Goal: Task Accomplishment & Management: Manage account settings

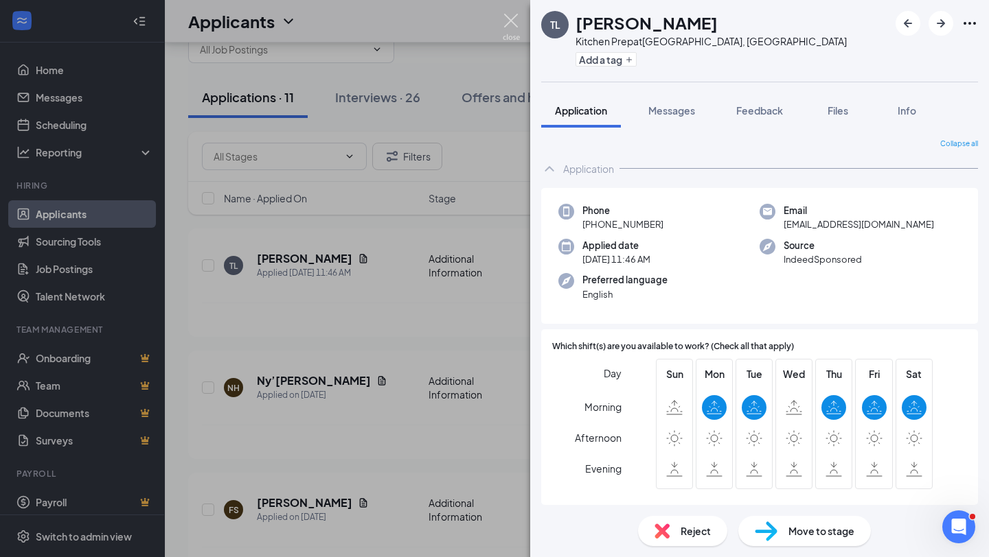
click at [510, 22] on img at bounding box center [511, 27] width 17 height 27
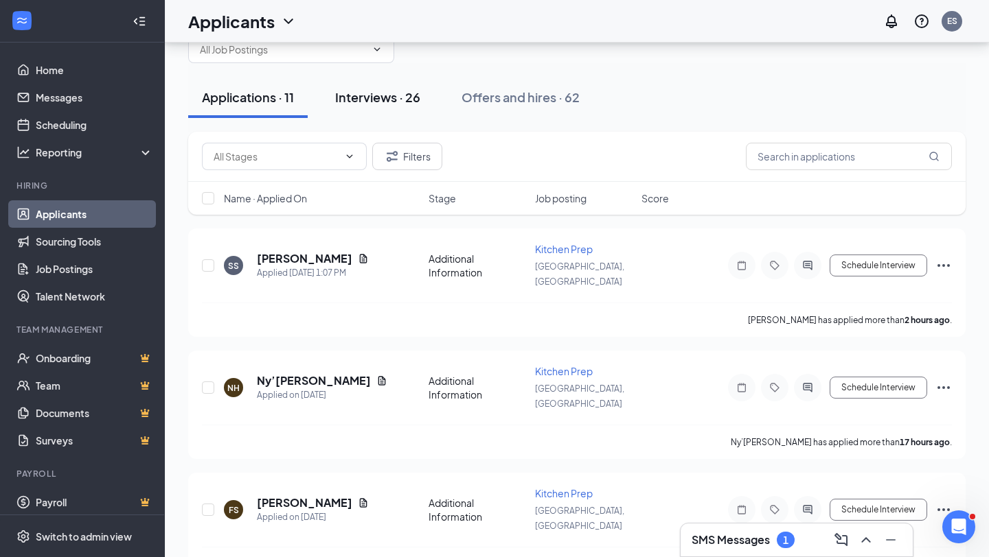
click at [376, 92] on div "Interviews · 26" at bounding box center [377, 97] width 85 height 17
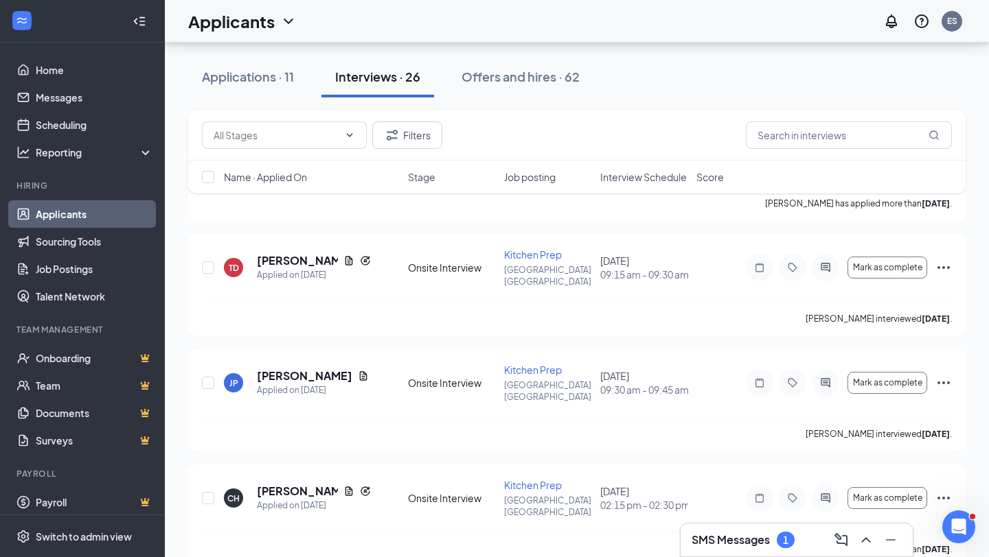
scroll to position [2572, 0]
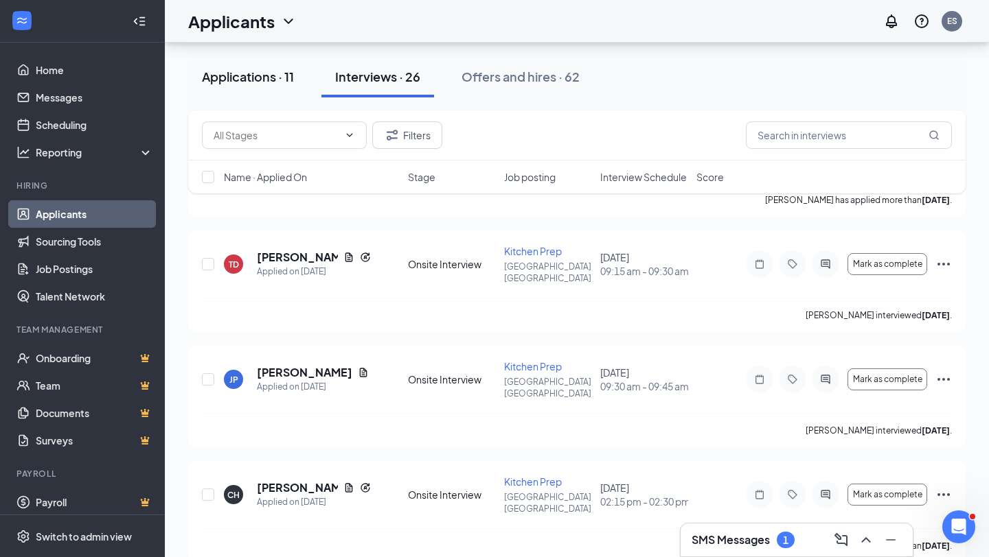
click at [240, 74] on div "Applications · 11" at bounding box center [248, 76] width 92 height 17
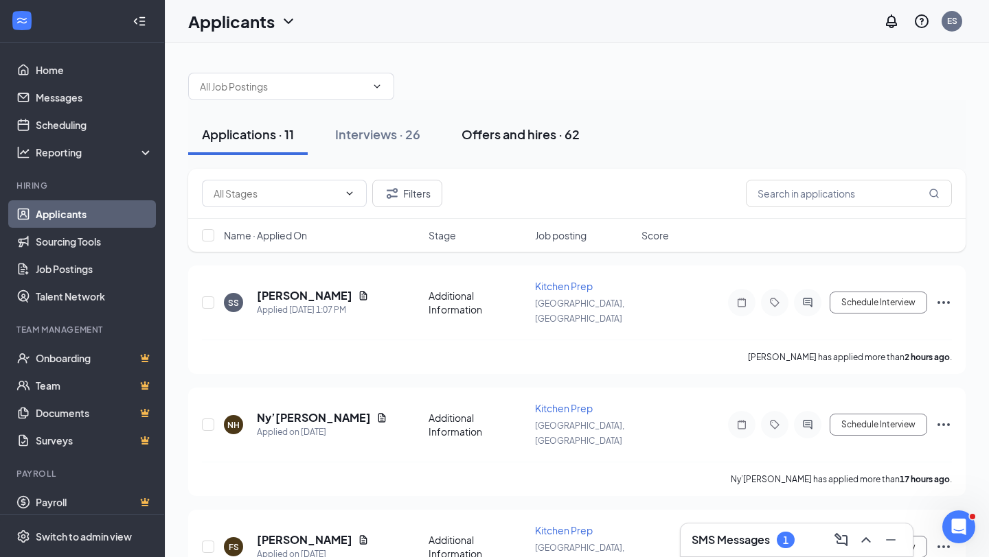
click at [535, 134] on div "Offers and hires · 62" at bounding box center [520, 134] width 118 height 17
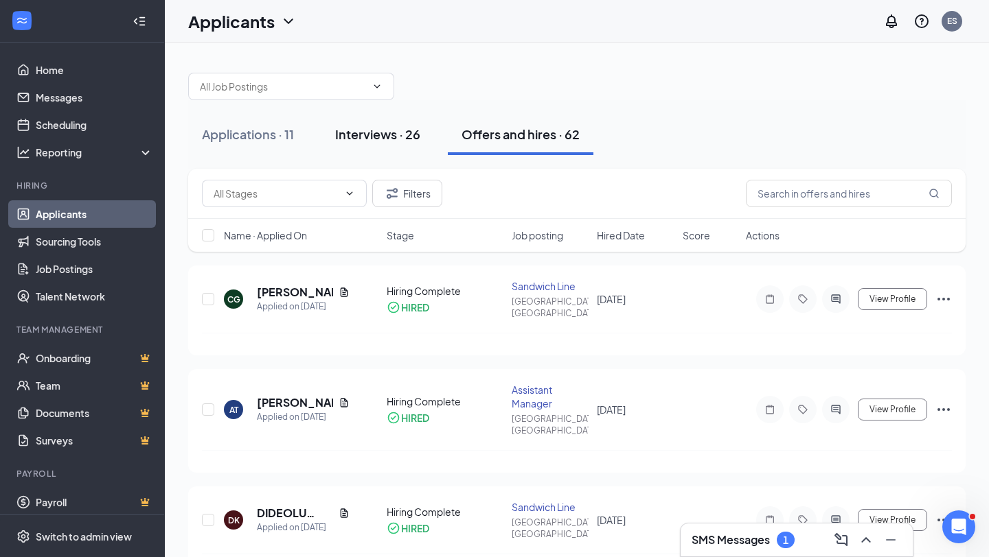
click at [380, 134] on div "Interviews · 26" at bounding box center [377, 134] width 85 height 17
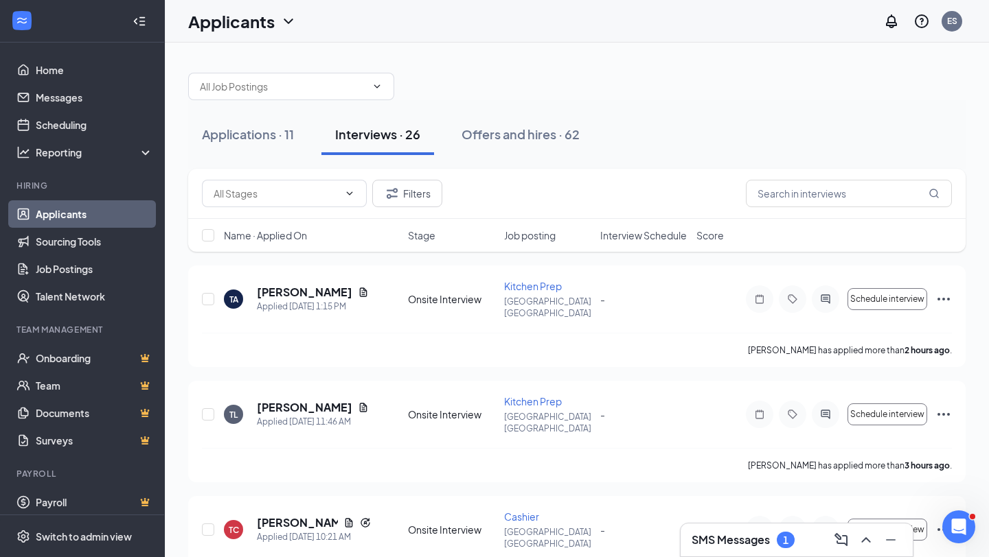
click at [649, 237] on span "Interview Schedule" at bounding box center [643, 236] width 87 height 14
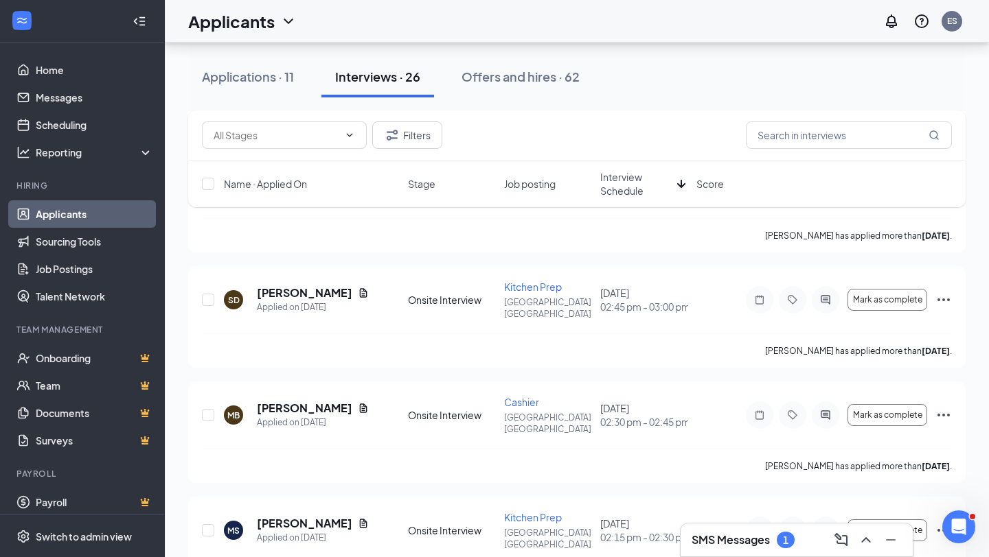
scroll to position [590, 0]
click at [680, 181] on icon "ArrowDown" at bounding box center [681, 184] width 16 height 16
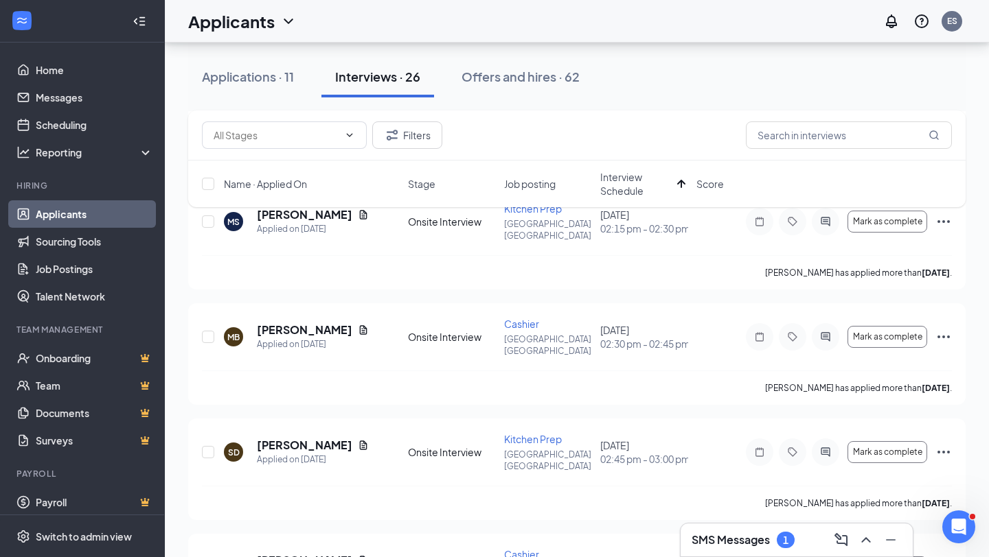
scroll to position [550, 0]
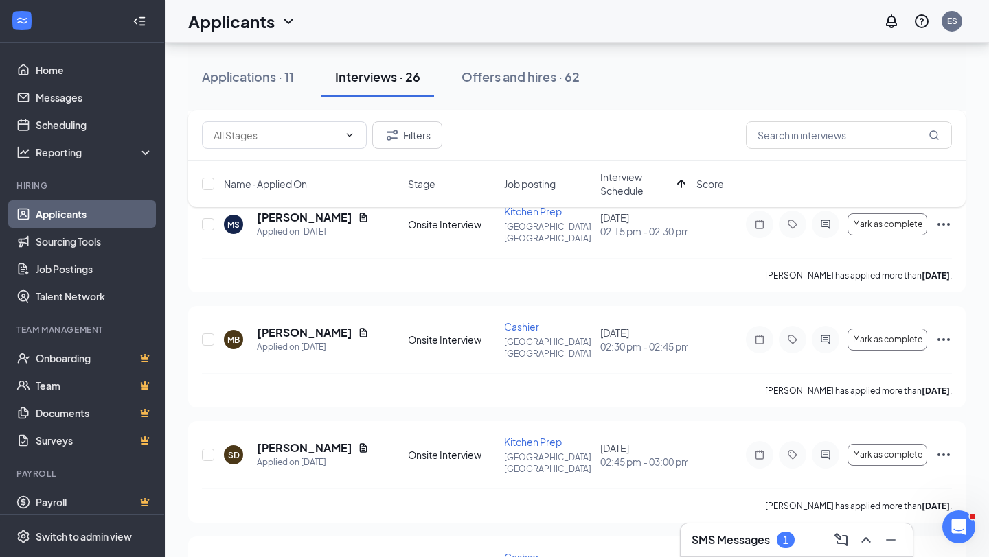
click at [702, 87] on div "Applications · 11 Interviews · 26 Offers and hires · 62" at bounding box center [576, 76] width 777 height 41
click at [939, 457] on icon "Ellipses" at bounding box center [943, 455] width 12 height 3
click at [758, 461] on icon "Note" at bounding box center [759, 455] width 16 height 11
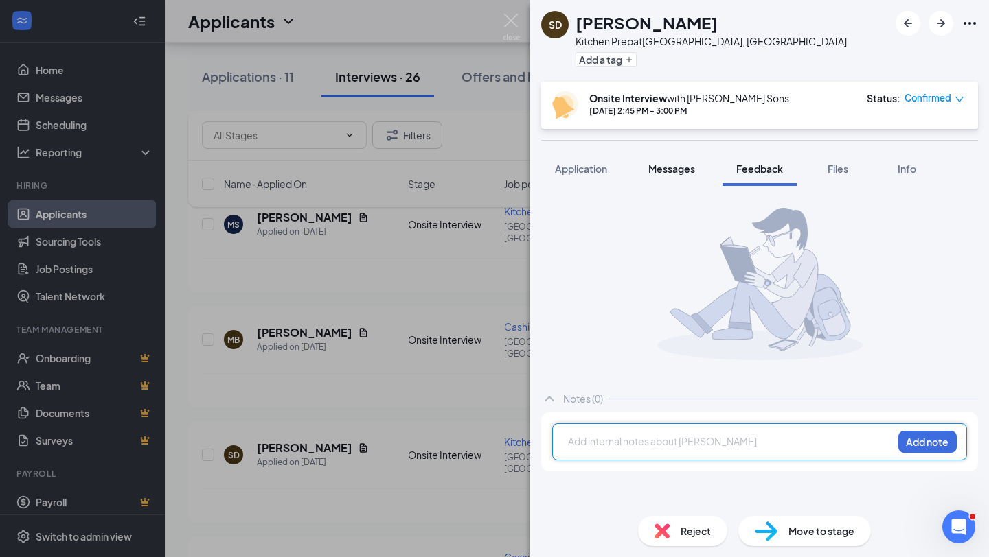
click at [682, 172] on span "Messages" at bounding box center [671, 169] width 47 height 12
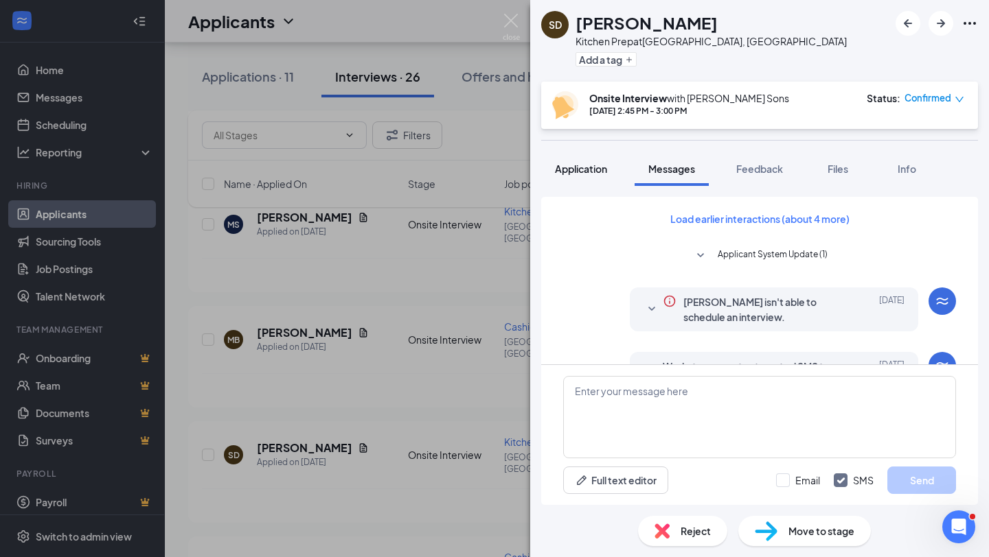
click at [583, 170] on span "Application" at bounding box center [581, 169] width 52 height 12
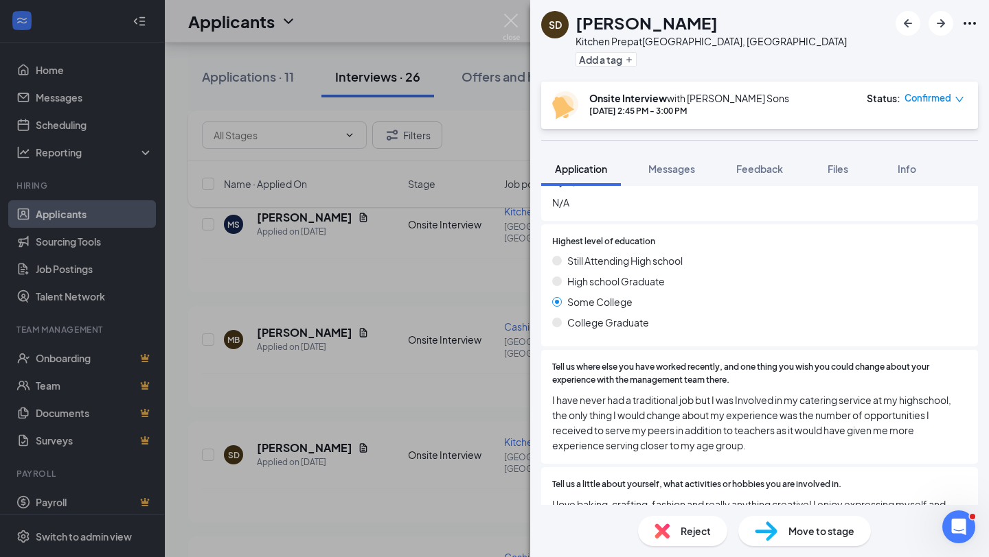
scroll to position [682, 0]
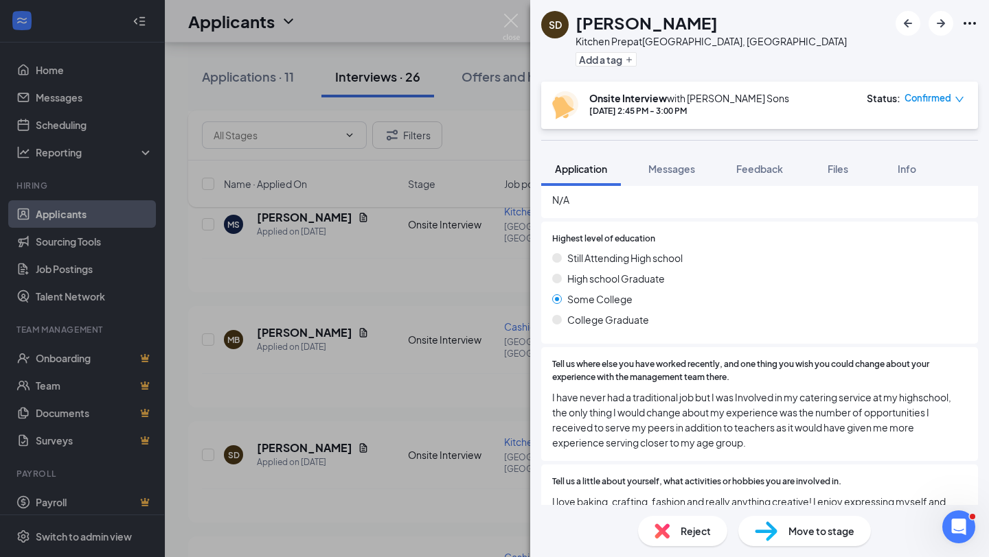
click at [404, 406] on div "SD [PERSON_NAME] Kitchen Prep at [GEOGRAPHIC_DATA], [GEOGRAPHIC_DATA] Add a tag…" at bounding box center [494, 278] width 989 height 557
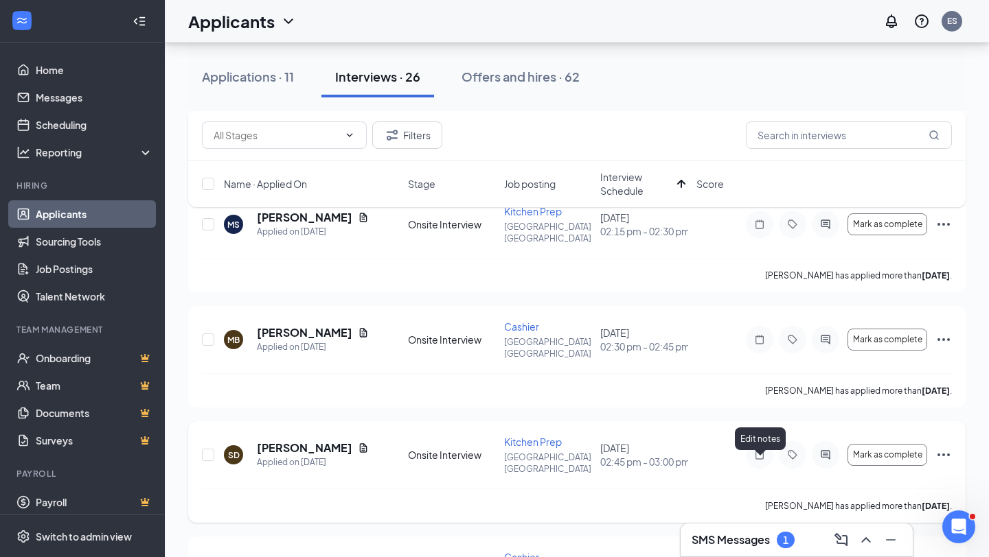
click at [762, 457] on div at bounding box center [759, 454] width 27 height 27
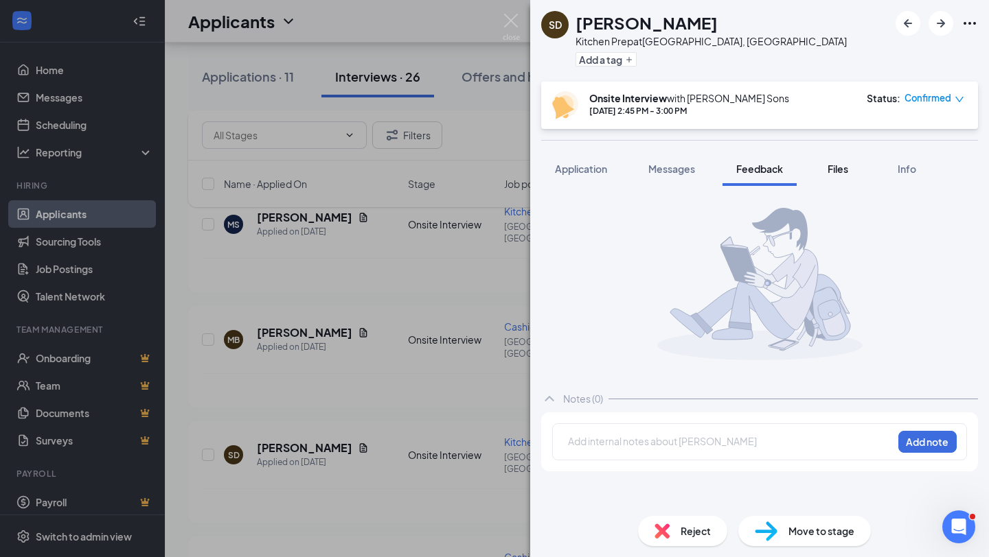
click at [836, 171] on span "Files" at bounding box center [837, 169] width 21 height 12
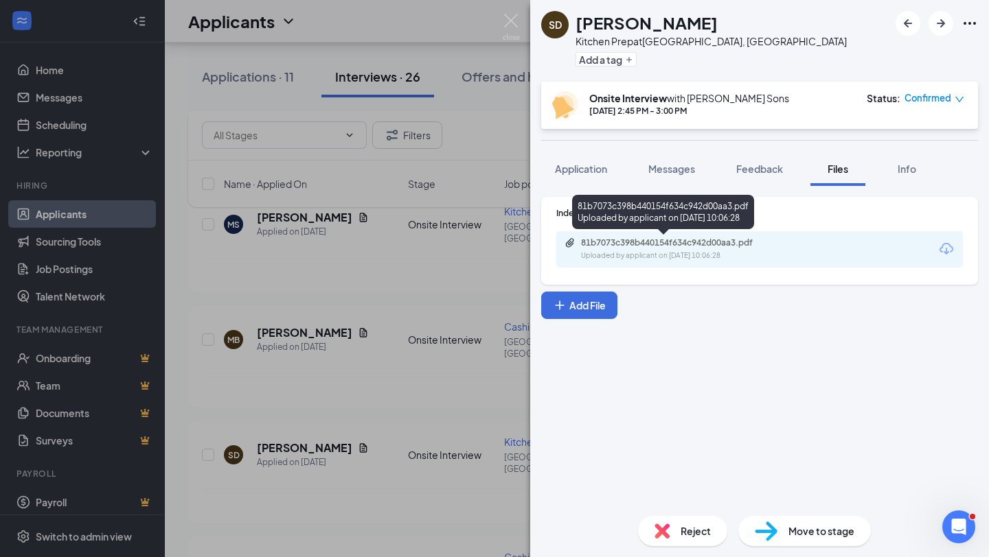
click at [768, 248] on div "81b7073c398b440154f634c942d00aa3.pdf" at bounding box center [677, 243] width 192 height 11
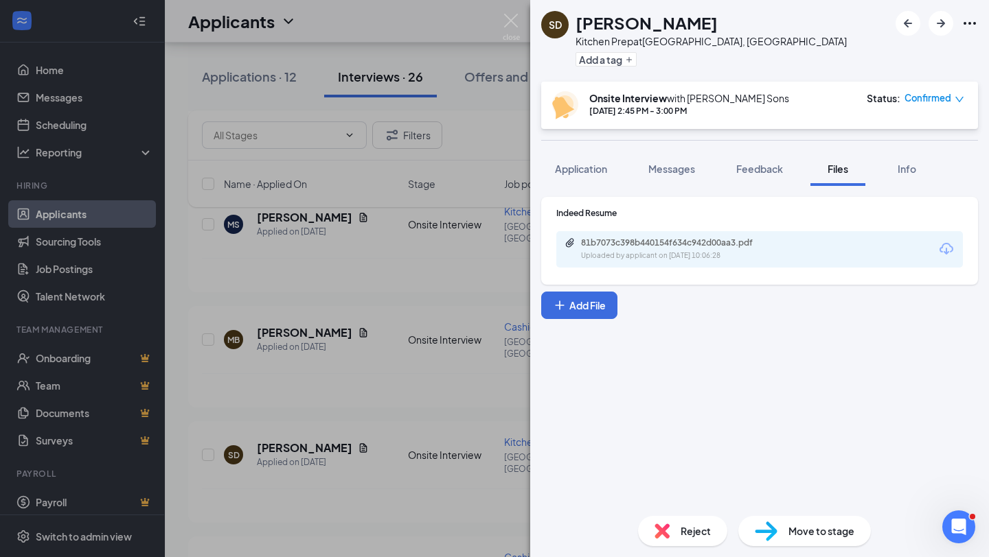
click at [709, 363] on div "Indeed Resume 81b7073c398b440154f634c942d00aa3.pdf Uploaded by applicant on [DA…" at bounding box center [759, 345] width 459 height 319
click at [674, 172] on span "Messages" at bounding box center [671, 169] width 47 height 12
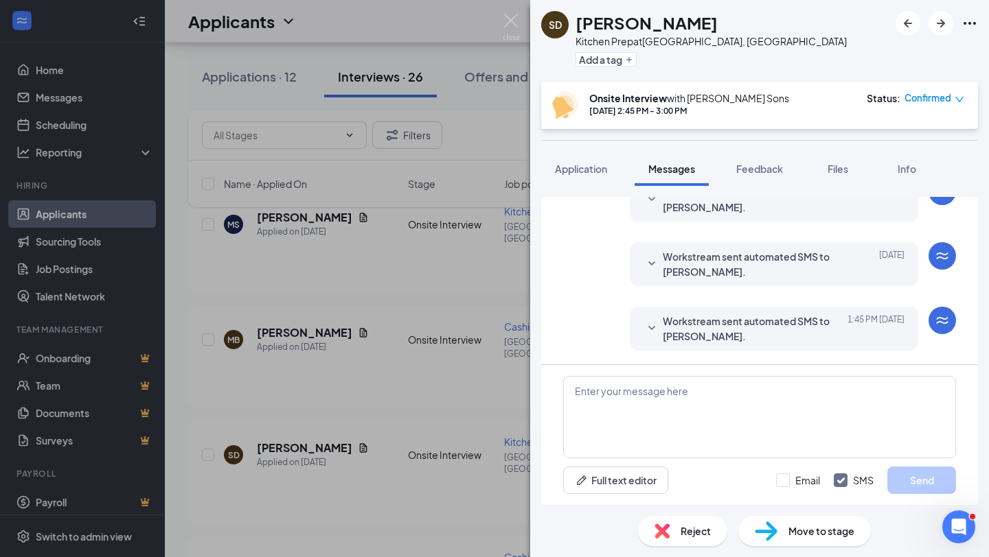
scroll to position [588, 0]
click at [425, 422] on div "SD [PERSON_NAME] Kitchen Prep at [GEOGRAPHIC_DATA], [GEOGRAPHIC_DATA] Add a tag…" at bounding box center [494, 278] width 989 height 557
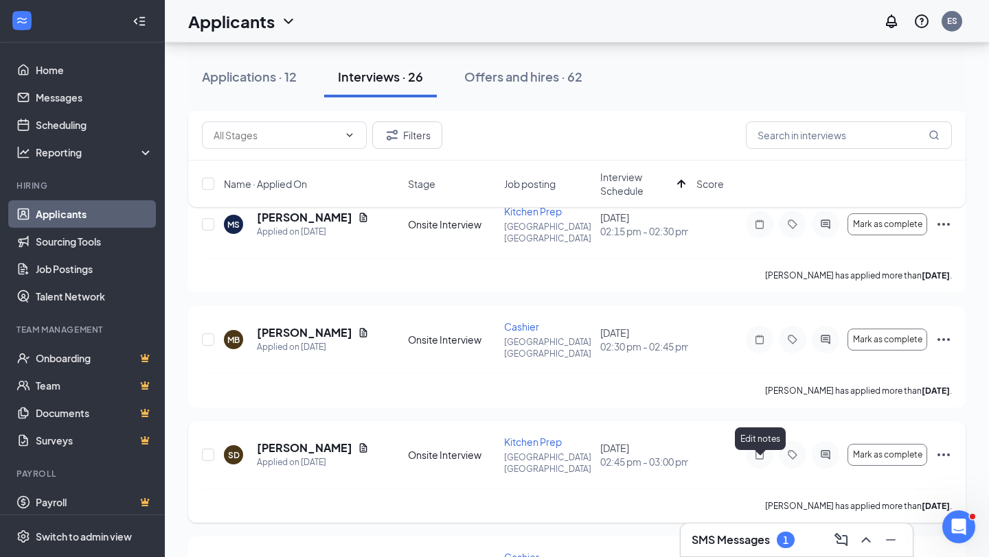
click at [758, 461] on icon "Note" at bounding box center [759, 455] width 16 height 11
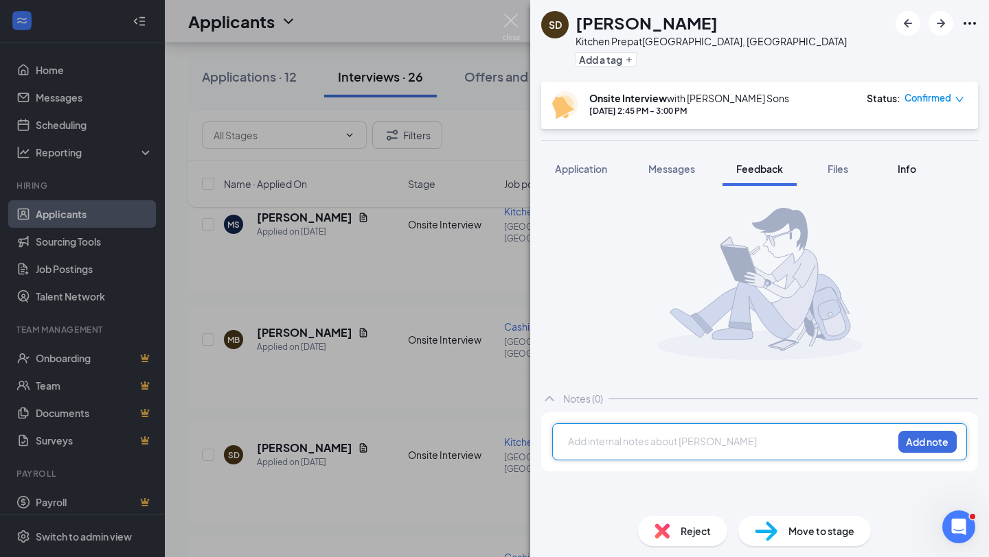
click at [911, 170] on span "Info" at bounding box center [906, 169] width 19 height 12
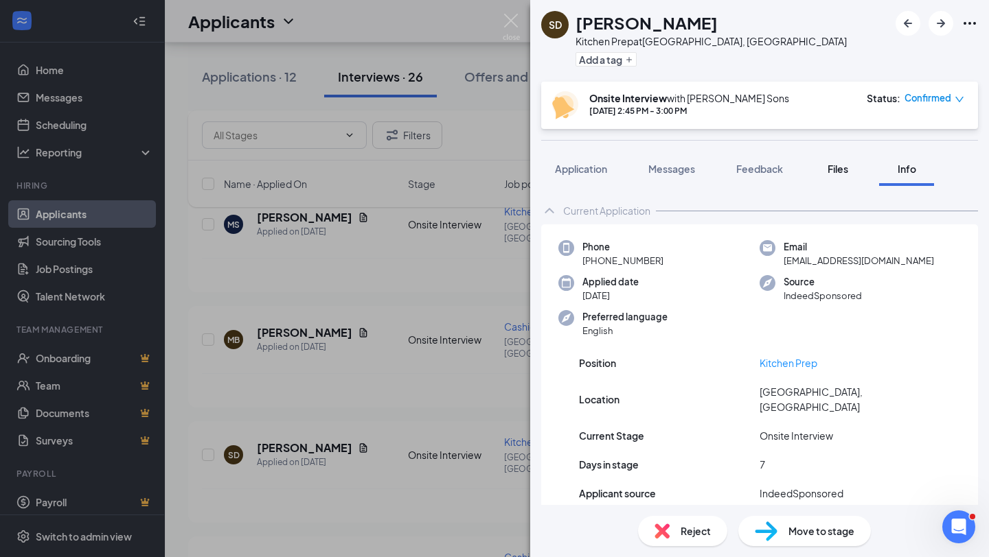
click at [846, 167] on span "Files" at bounding box center [837, 169] width 21 height 12
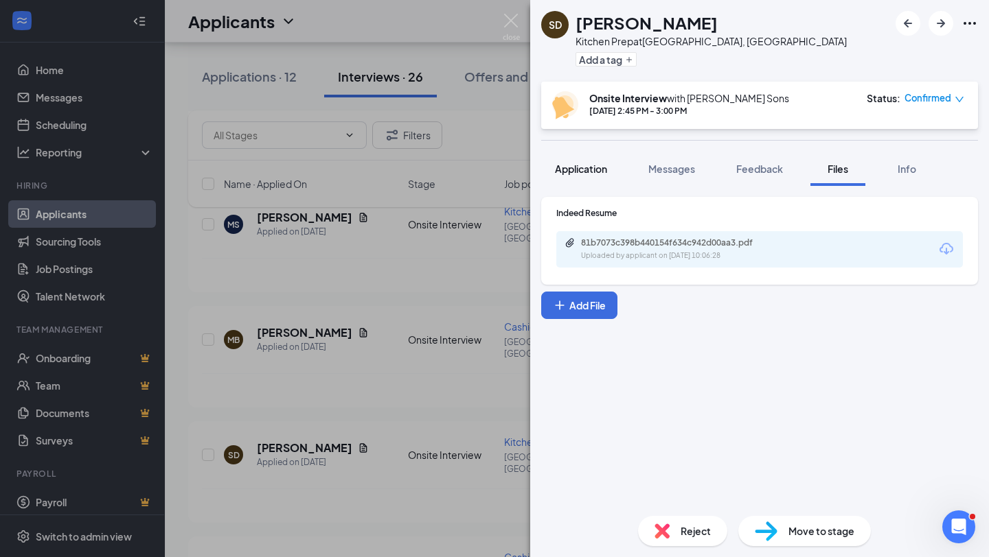
click at [584, 170] on span "Application" at bounding box center [581, 169] width 52 height 12
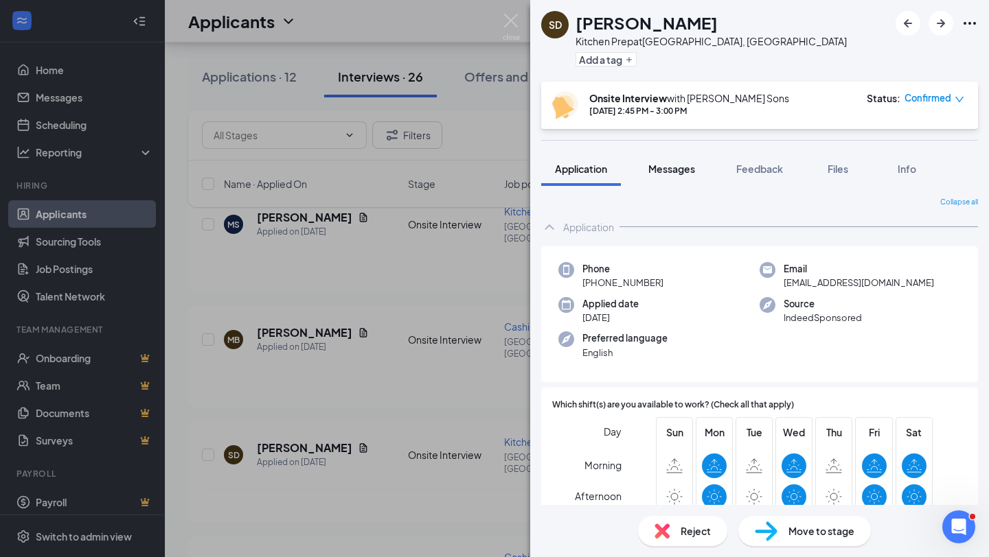
click at [676, 172] on span "Messages" at bounding box center [671, 169] width 47 height 12
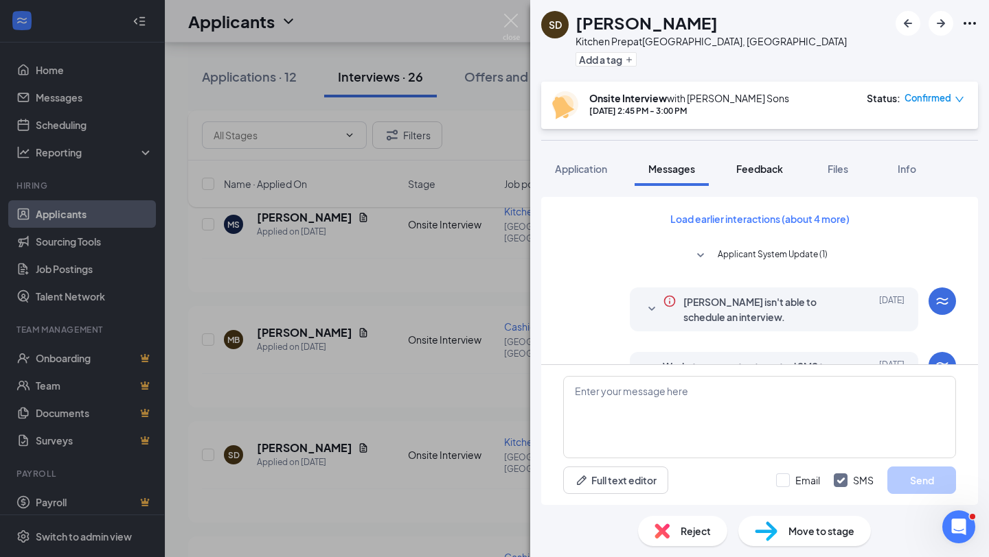
click at [771, 169] on span "Feedback" at bounding box center [759, 169] width 47 height 12
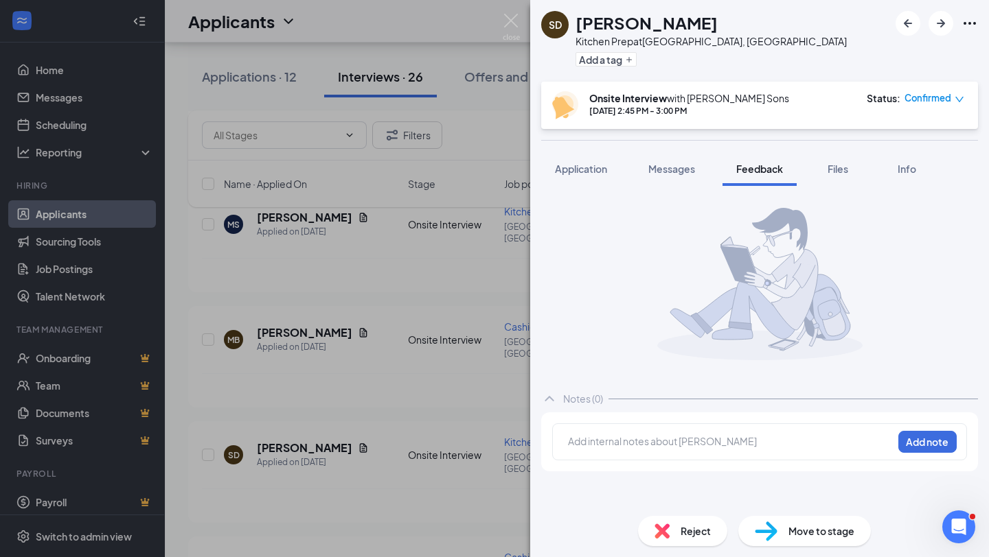
click at [680, 447] on div at bounding box center [729, 442] width 323 height 14
click at [569, 176] on button "Application" at bounding box center [581, 169] width 80 height 34
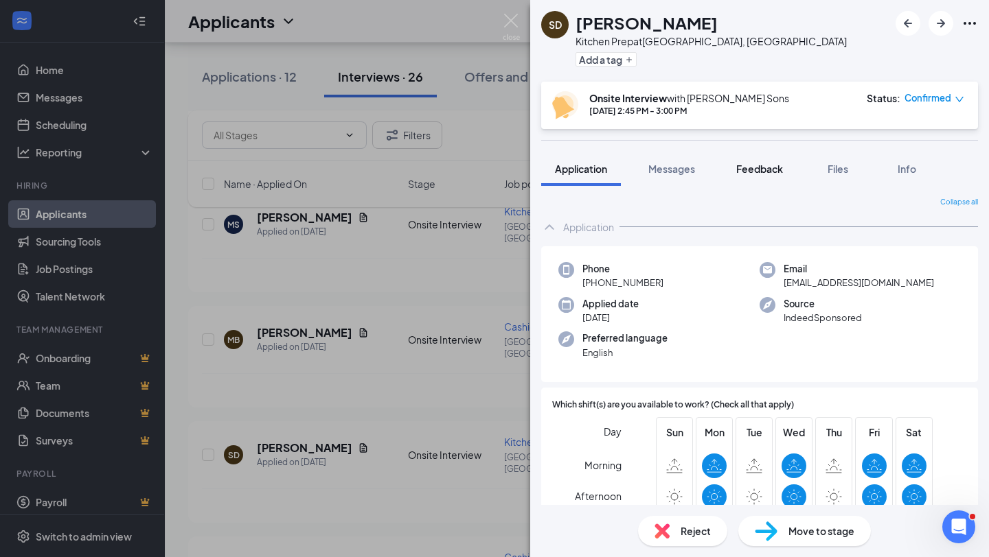
click at [763, 169] on span "Feedback" at bounding box center [759, 169] width 47 height 12
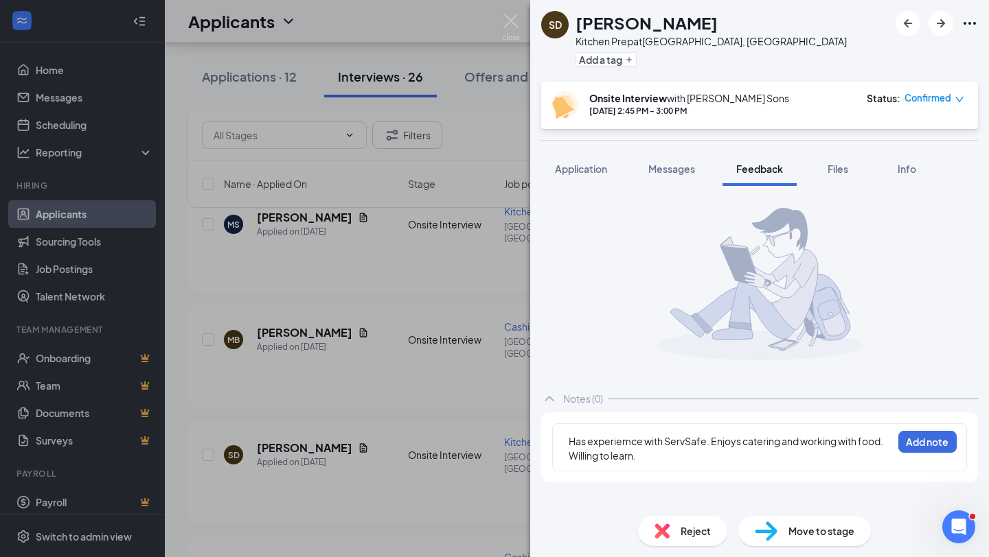
click at [658, 463] on div "Has experiemce with ServSafe. Enjoys catering and working with food. Willing to…" at bounding box center [730, 449] width 325 height 30
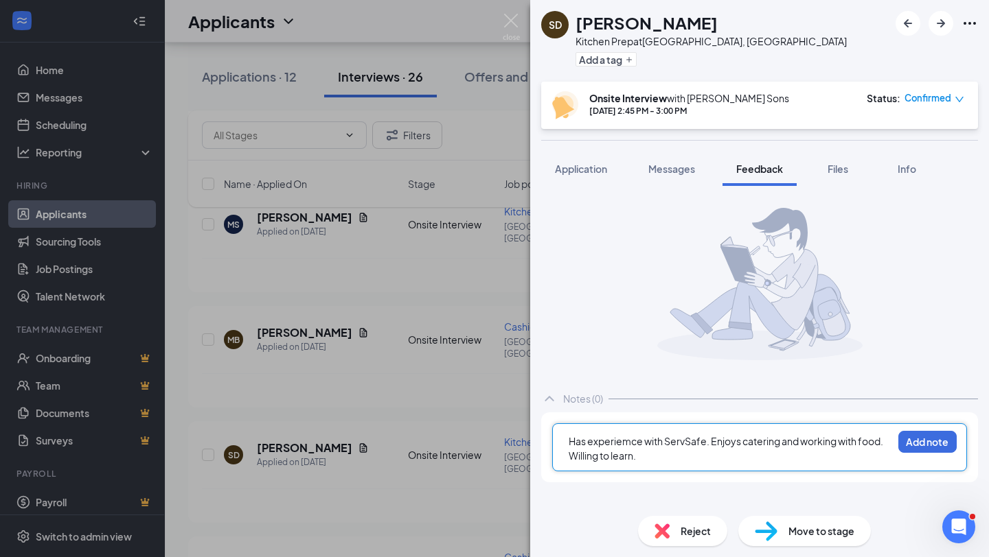
click at [658, 463] on div "Has experiemce with ServSafe. Enjoys catering and working with food. Willing to…" at bounding box center [729, 449] width 323 height 29
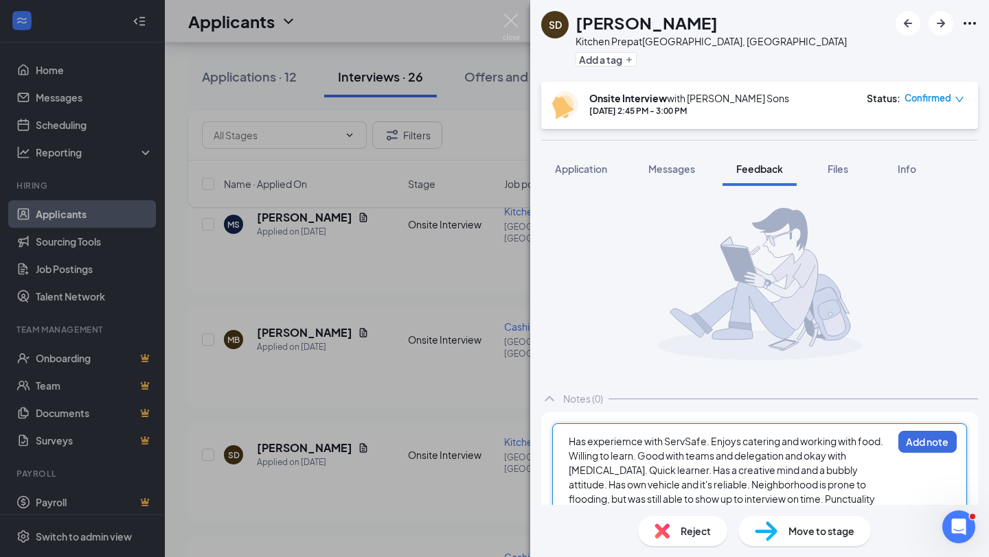
scroll to position [35, 0]
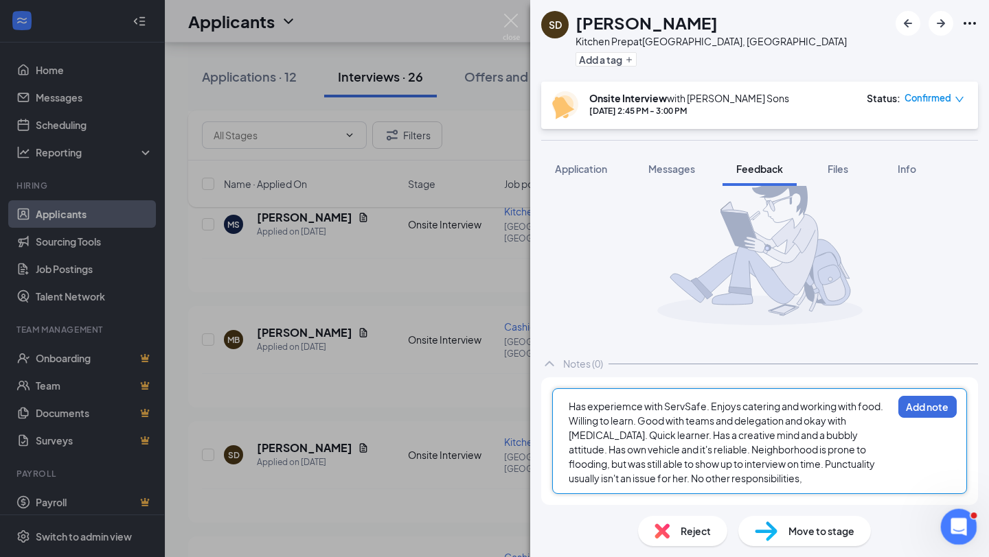
click at [964, 524] on icon "Open Intercom Messenger" at bounding box center [956, 525] width 23 height 23
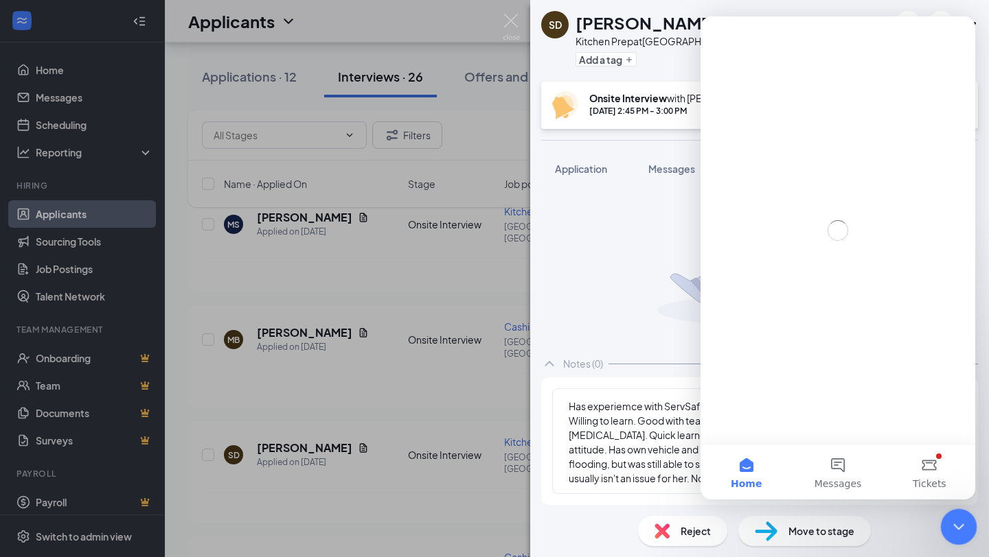
scroll to position [0, 0]
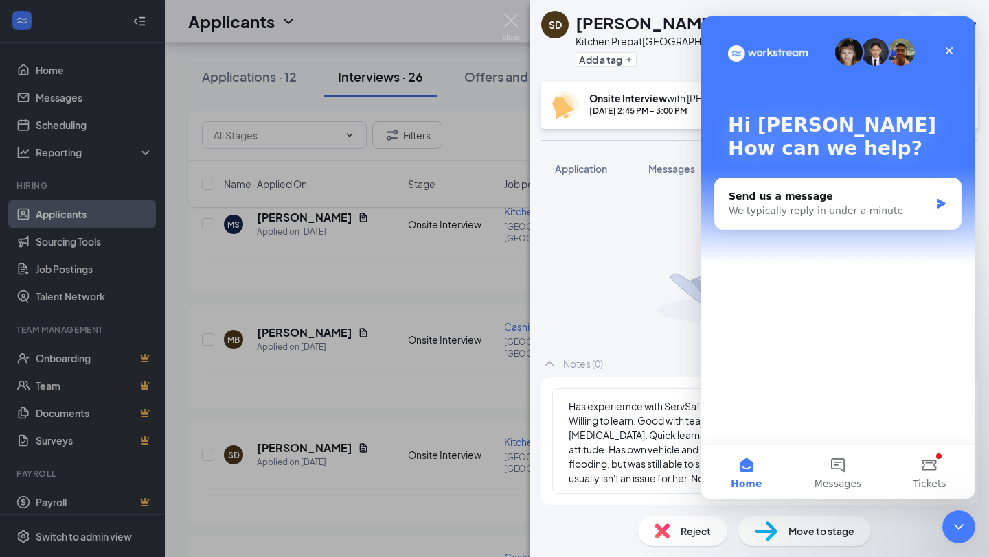
click at [626, 382] on div "Notes (0) Has experiemce with ServSafe. Enjoys catering and working with food. …" at bounding box center [759, 333] width 437 height 343
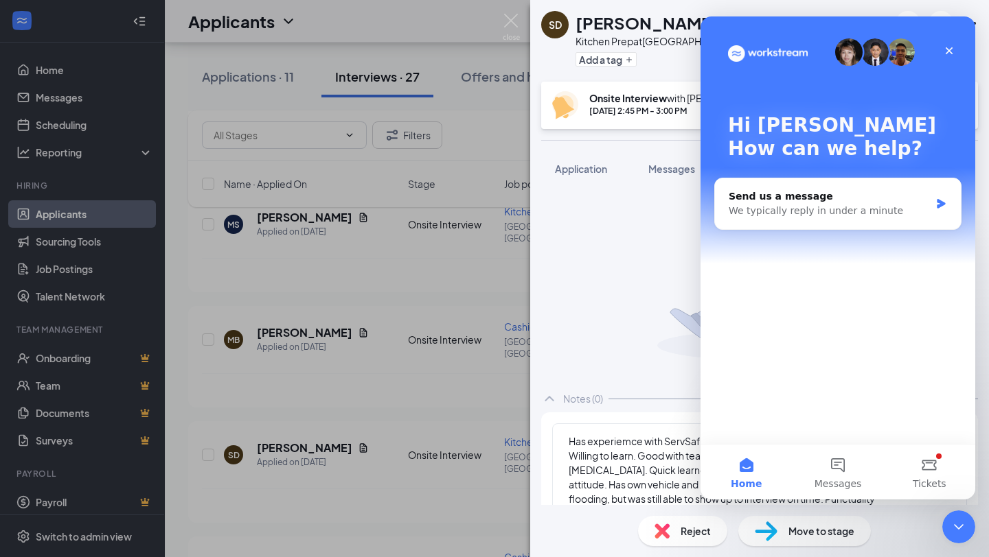
click at [665, 453] on span "Has experiemce with ServSafe. Enjoys catering and working with food. Willing to…" at bounding box center [726, 477] width 316 height 84
click at [645, 461] on span "Has experiemce with ServSafe. Enjoys catering and working with food. Willing to…" at bounding box center [726, 477] width 316 height 84
click at [949, 52] on icon "Close" at bounding box center [948, 50] width 11 height 11
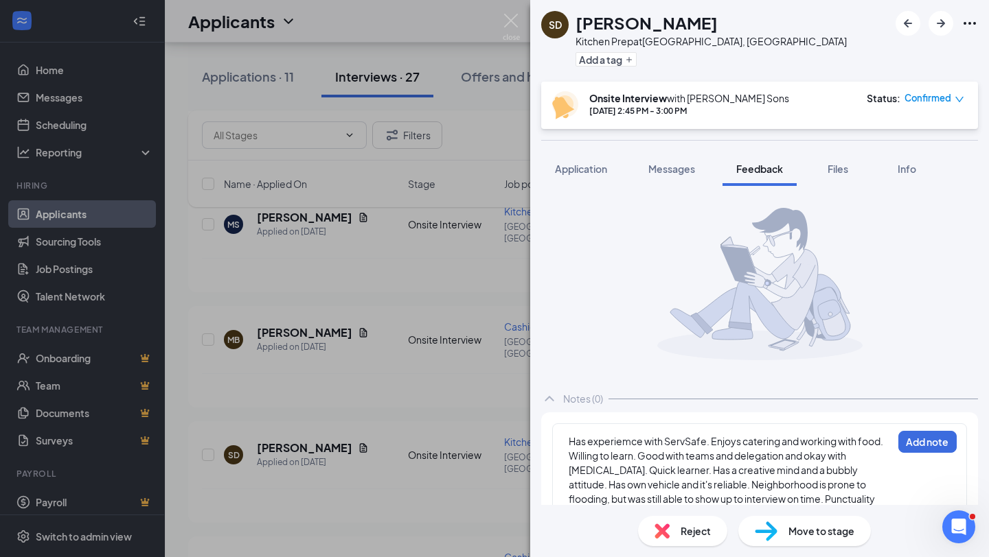
scroll to position [35, 0]
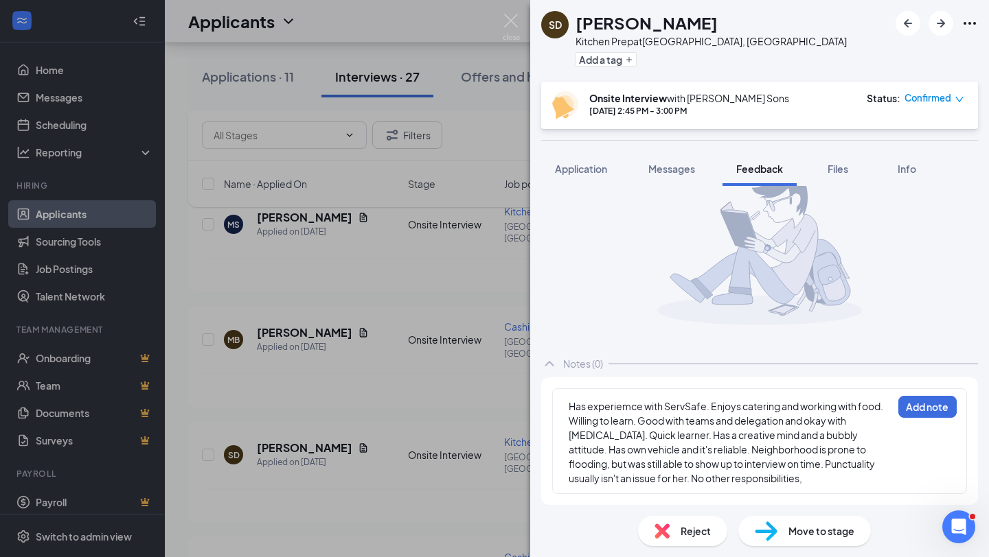
click at [802, 483] on div "Has experiemce with ServSafe. Enjoys catering and working with food. Willing to…" at bounding box center [729, 443] width 323 height 87
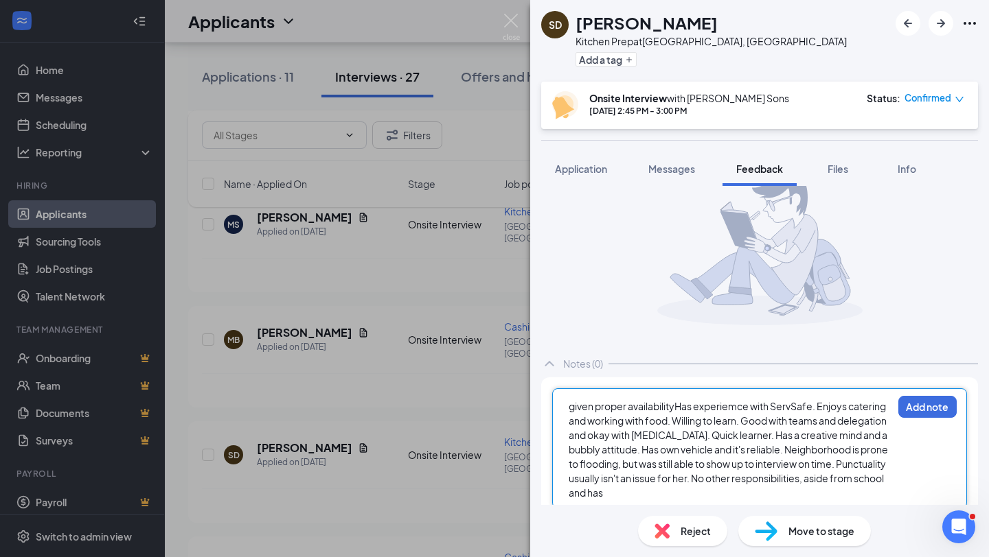
click at [751, 487] on div "given proper availabilityHas experiemce with ServSafe. Enjoys catering and work…" at bounding box center [729, 450] width 323 height 101
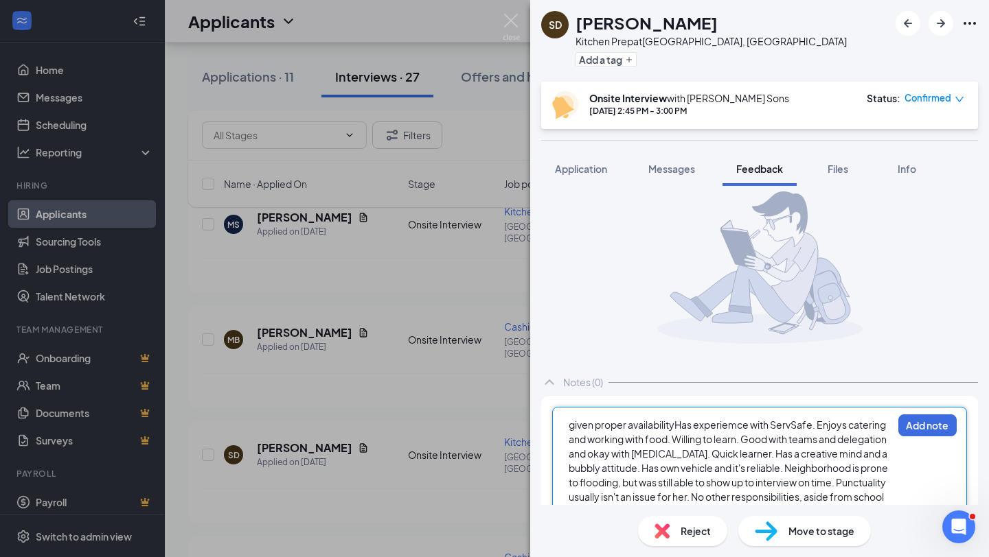
scroll to position [64, 0]
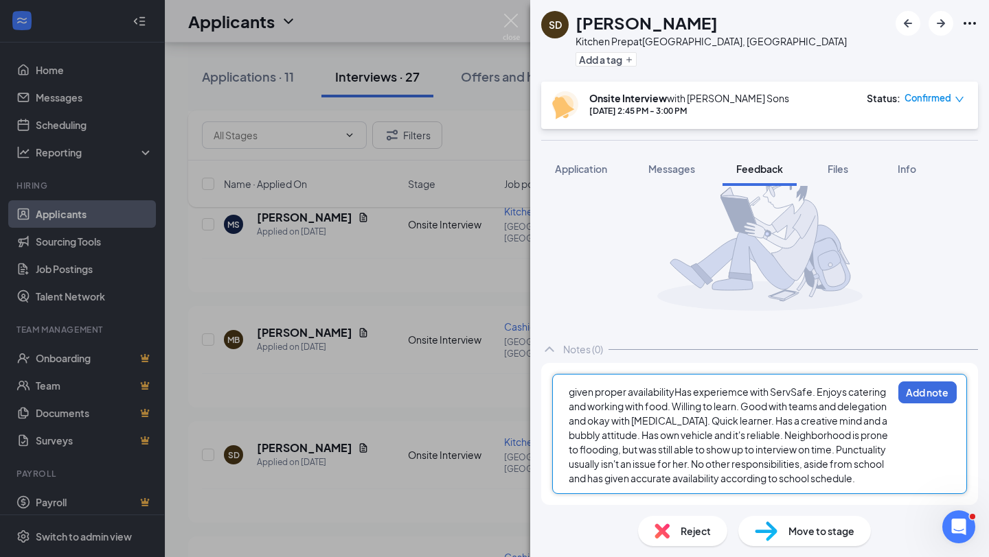
click at [676, 386] on span "given proper availabilityHas experiemce with ServSafe. Enjoys catering and work…" at bounding box center [728, 435] width 321 height 99
click at [600, 406] on span "Has experiemce with ServSafe. Enjoys catering and working with food. Willing to…" at bounding box center [726, 435] width 316 height 99
click at [650, 423] on span "Has experiemce with ServSafe. Enjoys catering and working with food. [PERSON_NA…" at bounding box center [728, 435] width 321 height 99
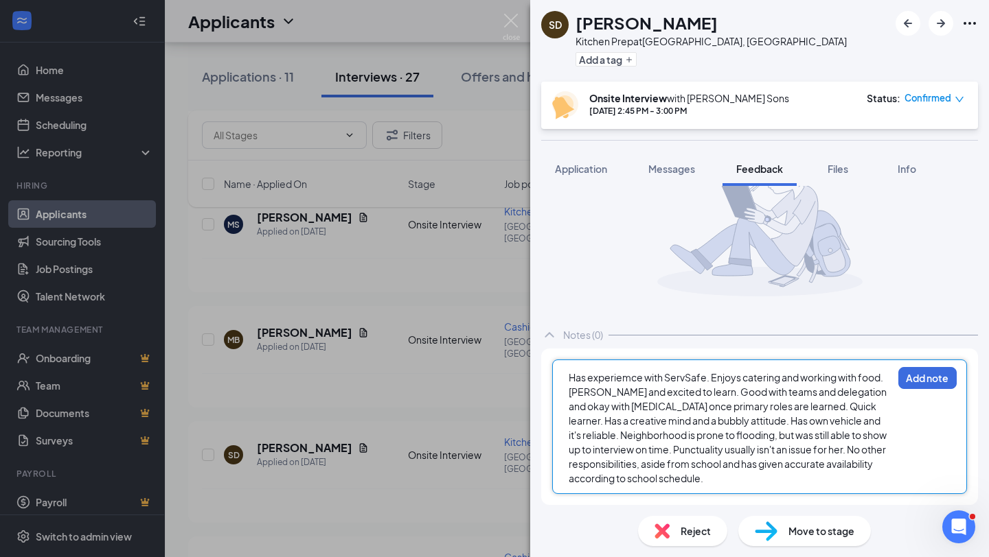
click at [749, 480] on div "Has experiemce with ServSafe. Enjoys catering and working with food. [PERSON_NA…" at bounding box center [729, 428] width 323 height 115
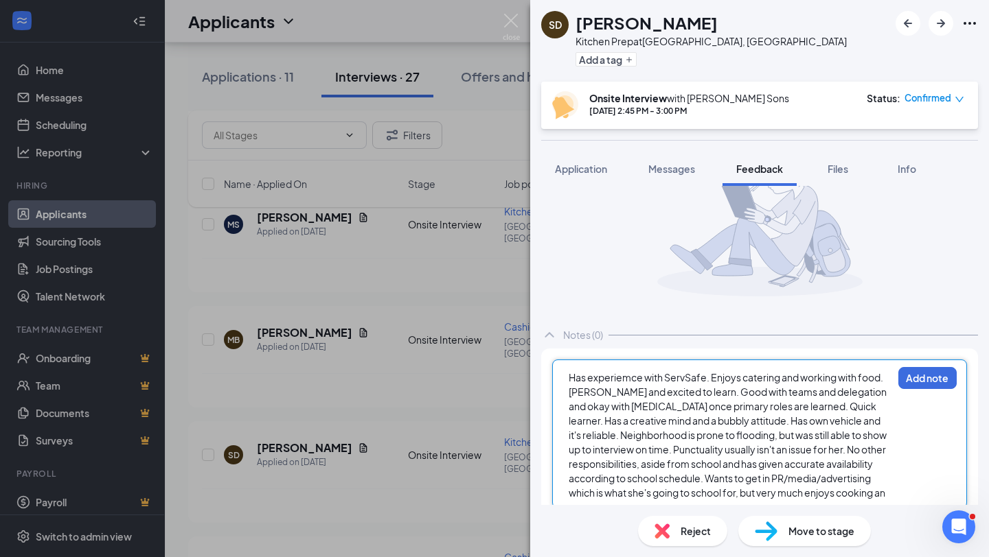
scroll to position [72, 0]
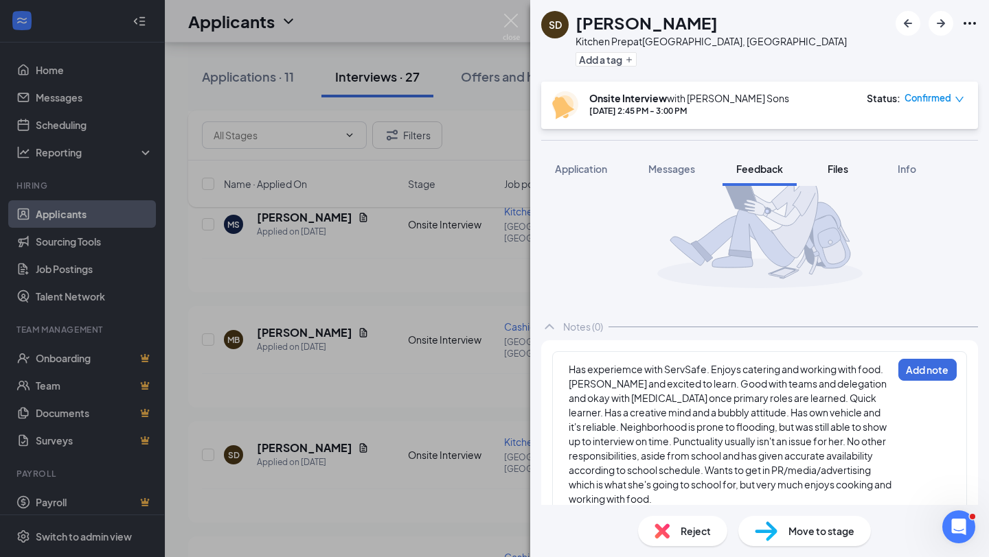
click at [840, 167] on span "Files" at bounding box center [837, 169] width 21 height 12
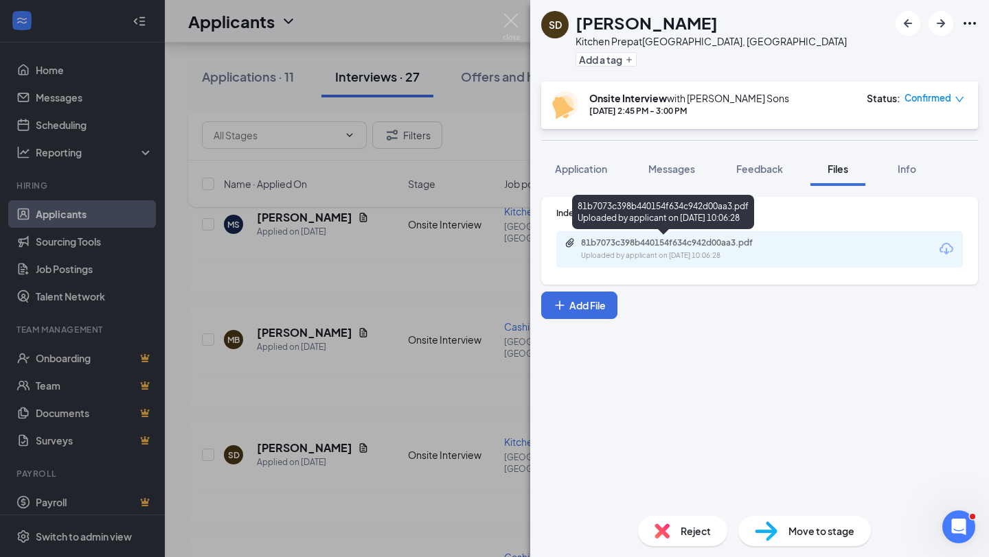
click at [687, 251] on div "Uploaded by applicant on [DATE] 10:06:28" at bounding box center [684, 256] width 206 height 11
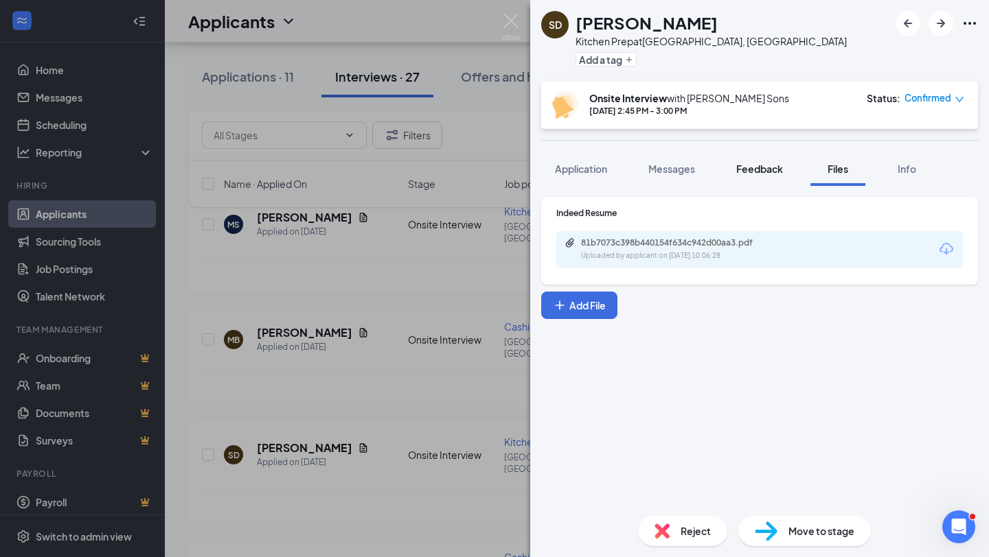
click at [754, 168] on span "Feedback" at bounding box center [759, 169] width 47 height 12
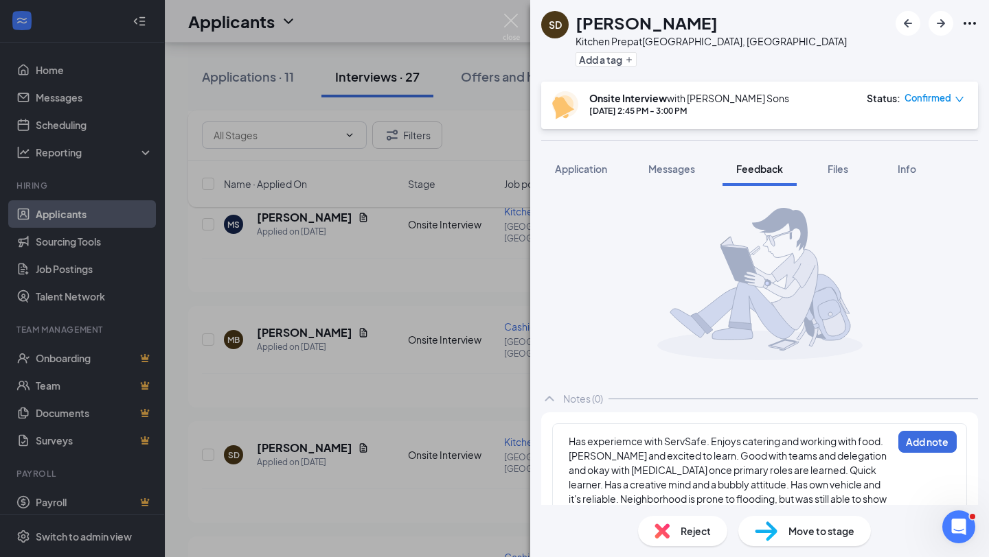
scroll to position [93, 0]
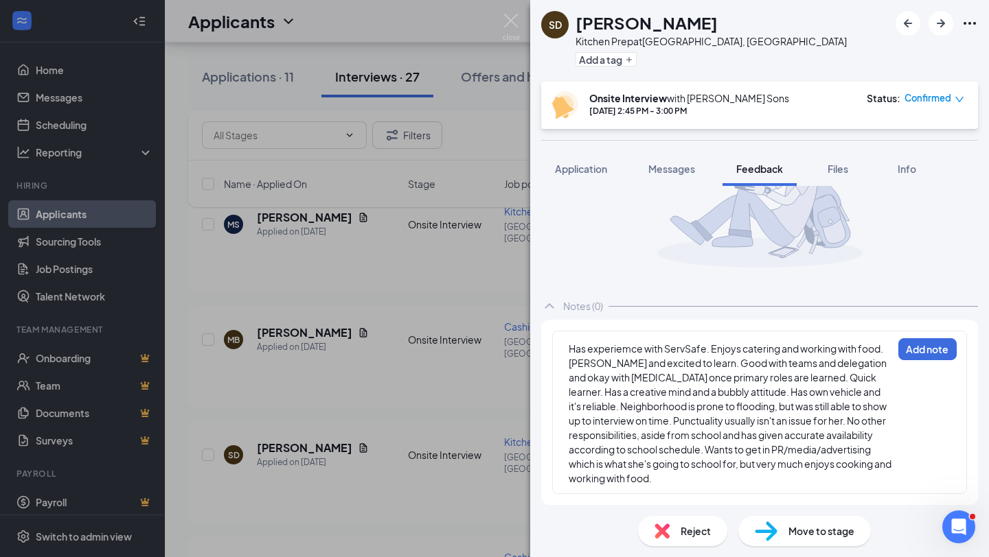
click at [631, 349] on span "Has experiemce with ServSafe. Enjoys catering and working with food. [PERSON_NA…" at bounding box center [730, 414] width 324 height 142
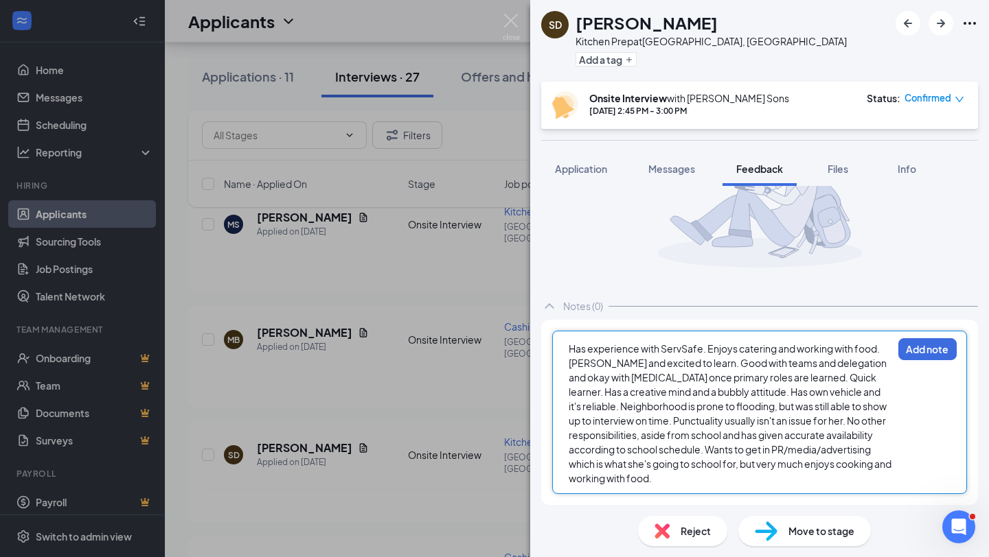
click at [702, 349] on span "Has experience with ServSafe. Enjoys catering and working with food. [PERSON_NA…" at bounding box center [730, 414] width 324 height 142
click at [649, 366] on span "Has experience with ServSafe through catering. Enjoys catering and working with…" at bounding box center [726, 414] width 317 height 142
click at [632, 391] on span "Has experience with ServSafe through catering. Enjoys catering and working with…" at bounding box center [728, 414] width 321 height 142
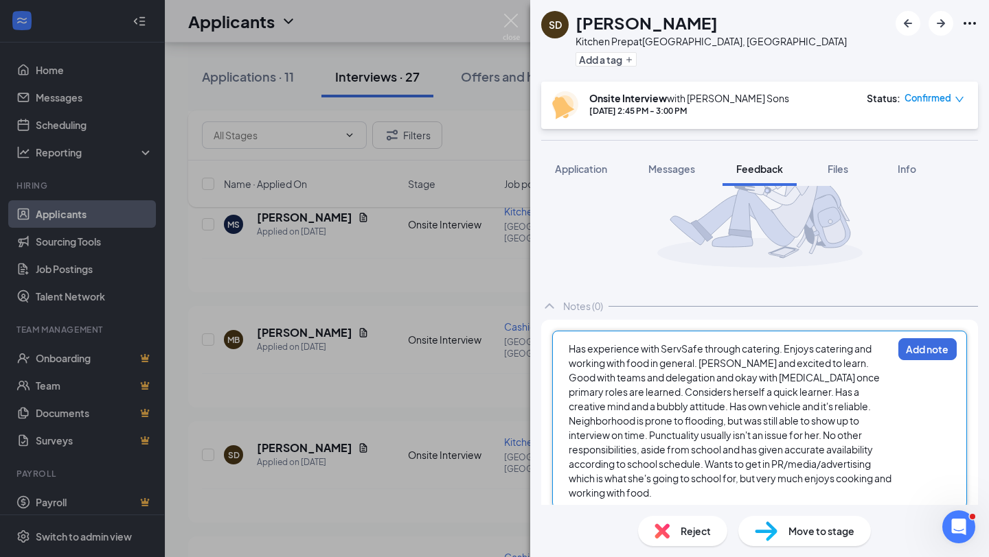
click at [644, 408] on span "Has experience with ServSafe through catering. Enjoys catering and working with…" at bounding box center [730, 421] width 324 height 157
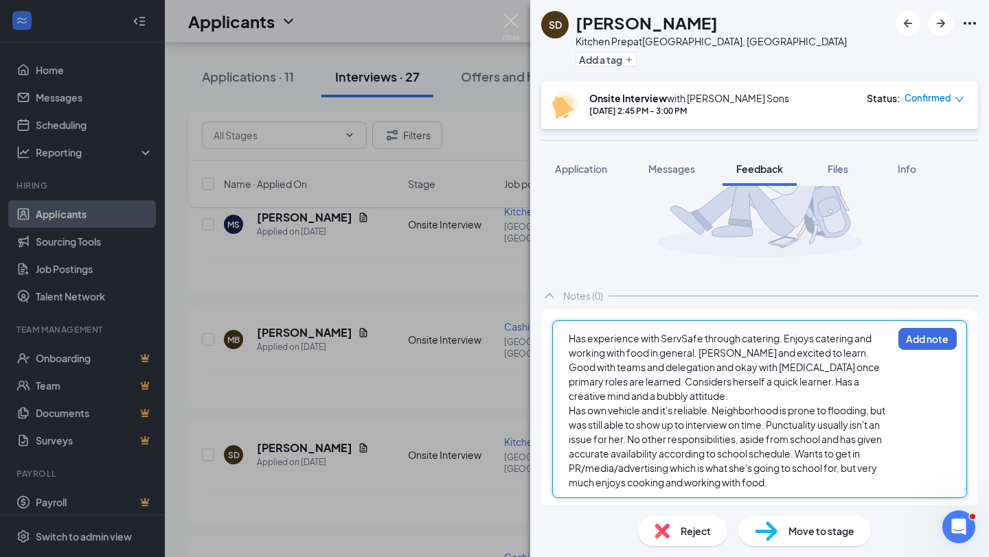
scroll to position [107, 0]
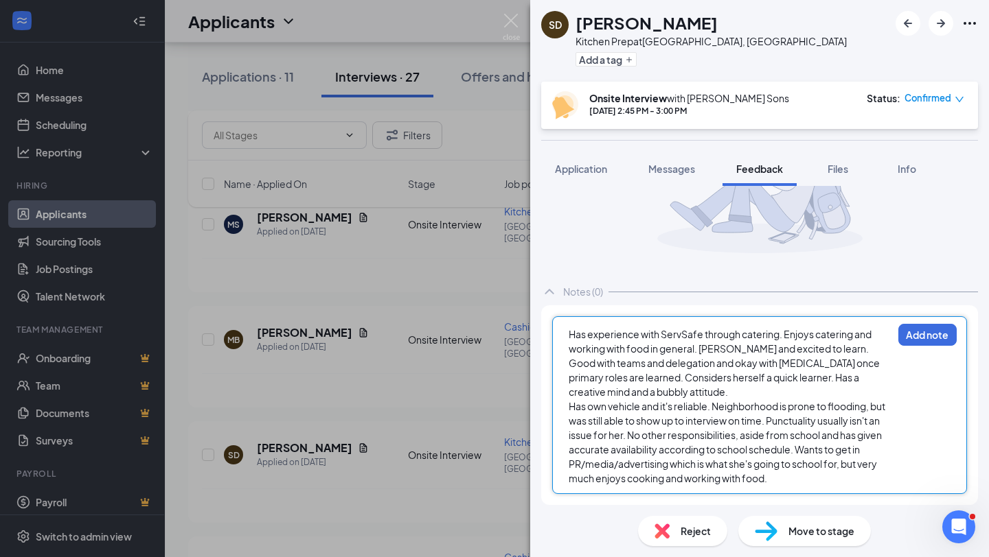
click at [780, 477] on div "Has own vehicle and it's reliable. Neighborhood is prone to flooding, but was s…" at bounding box center [729, 443] width 323 height 87
click at [654, 391] on div "Has experience with ServSafe through catering. Enjoys catering and working with…" at bounding box center [729, 363] width 323 height 72
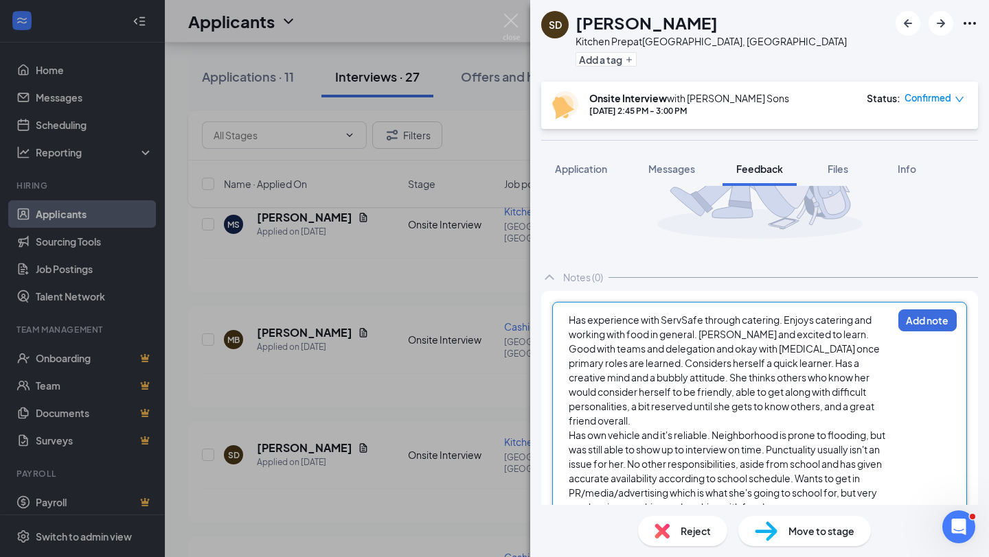
scroll to position [136, 0]
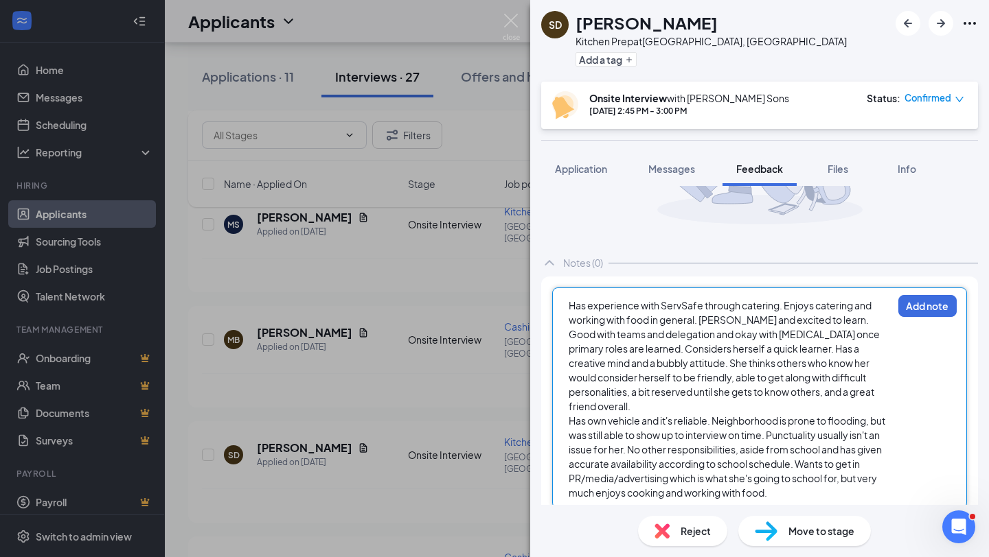
click at [775, 349] on span "Has experience with ServSafe through catering. Enjoys catering and working with…" at bounding box center [724, 355] width 312 height 113
click at [680, 406] on div "Has a creative mind and a bubbly attitude. She thinks others who know her would…" at bounding box center [729, 385] width 323 height 58
click at [696, 410] on span "Has a creative mind and a bubbly attitude. She thinks others who know her would…" at bounding box center [725, 385] width 315 height 56
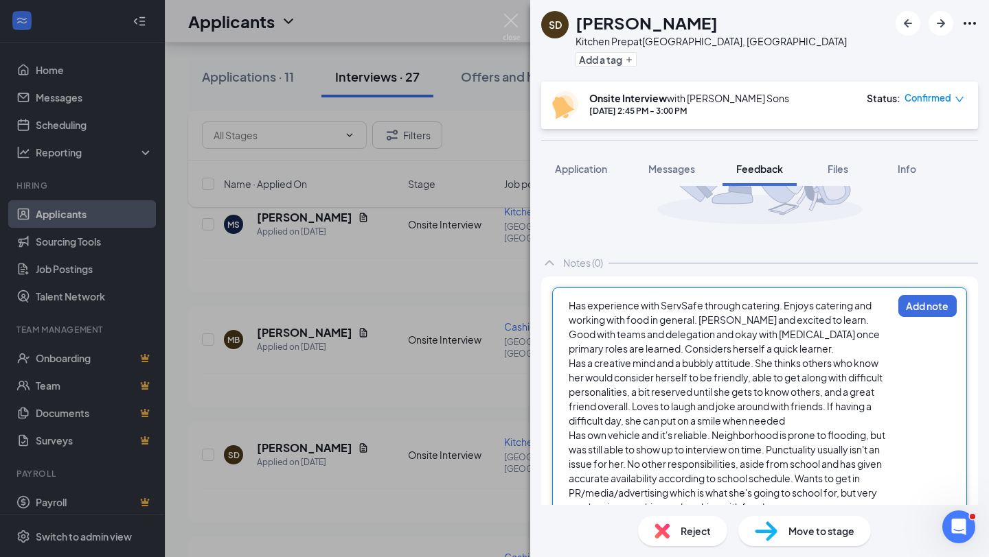
click at [802, 420] on div "Has a creative mind and a bubbly attitude. She thinks others who know her would…" at bounding box center [729, 392] width 323 height 72
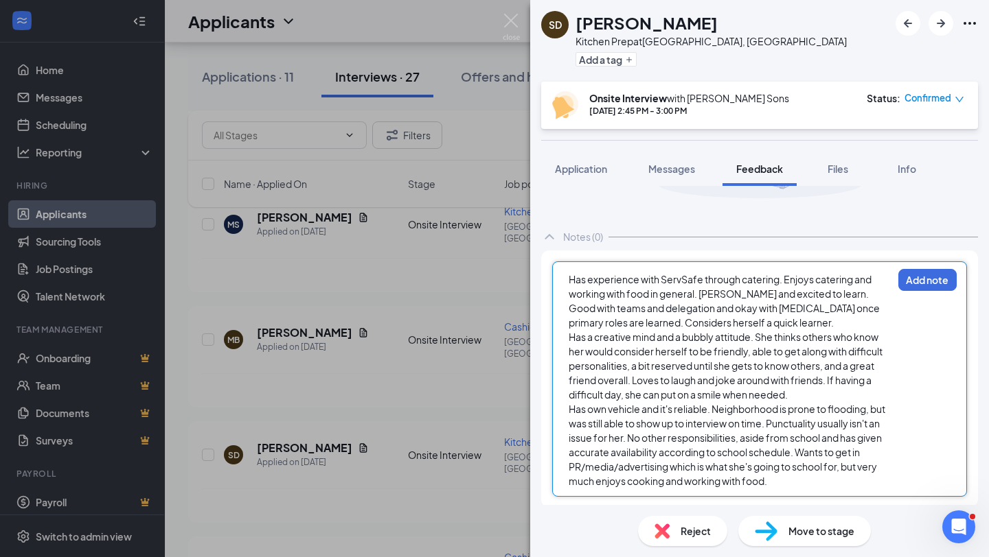
scroll to position [165, 0]
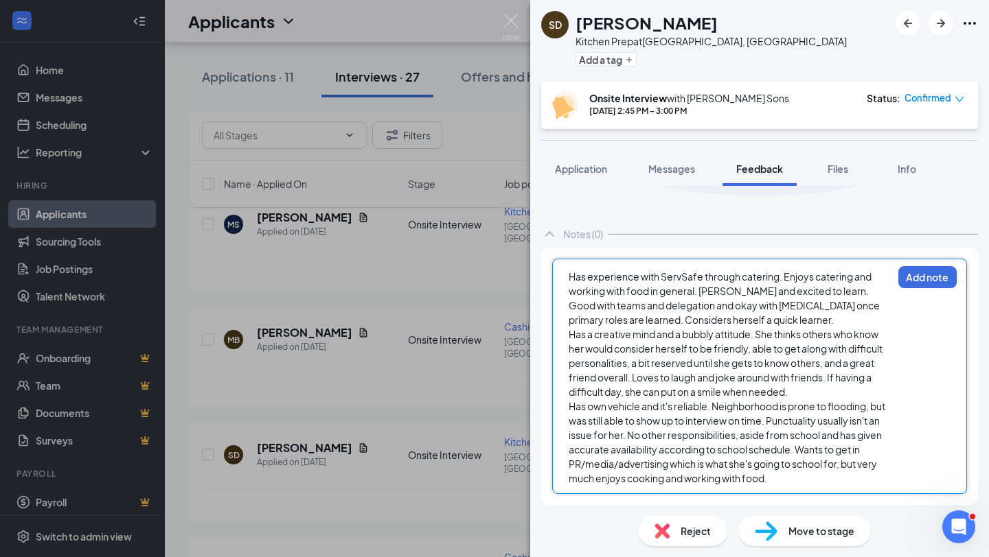
click at [667, 408] on span "Has own vehicle and it's reliable. Neighborhood is prone to flooding, but was s…" at bounding box center [727, 442] width 318 height 84
click at [667, 466] on span "Has own vehicle that is reliable. Neighborhood is prone to flooding, but was st…" at bounding box center [725, 442] width 314 height 84
click at [804, 479] on div "Has own vehicle that is reliable. Neighborhood is prone to flooding, but was st…" at bounding box center [729, 443] width 323 height 87
click at [964, 519] on div "Open Intercom Messenger" at bounding box center [956, 525] width 45 height 45
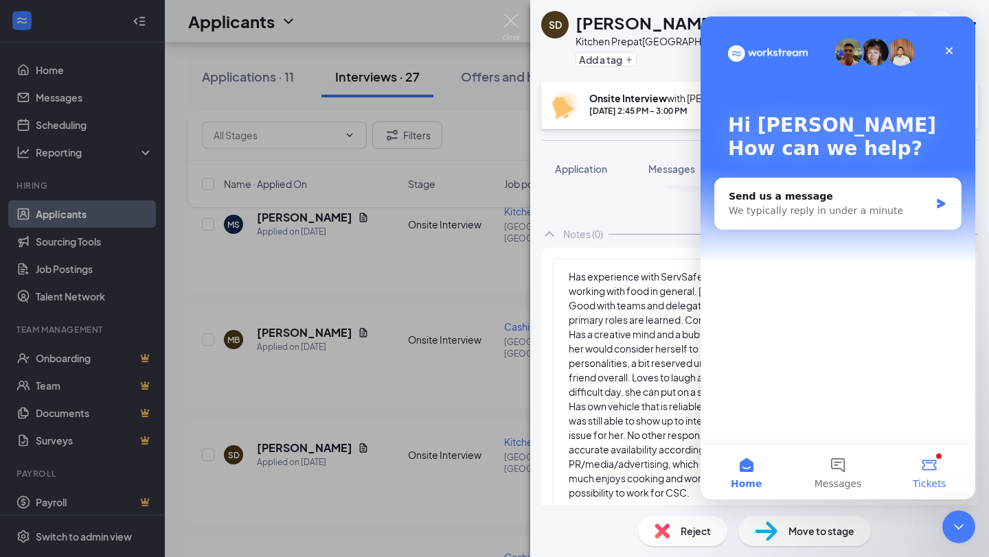
click at [936, 464] on button "Tickets" at bounding box center [929, 472] width 91 height 55
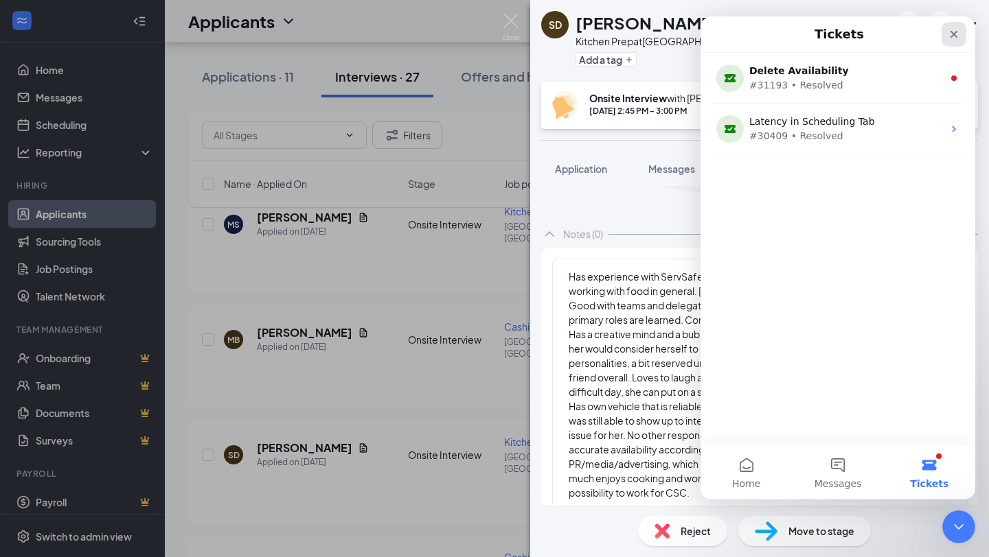
click at [953, 34] on icon "Close" at bounding box center [954, 35] width 8 height 8
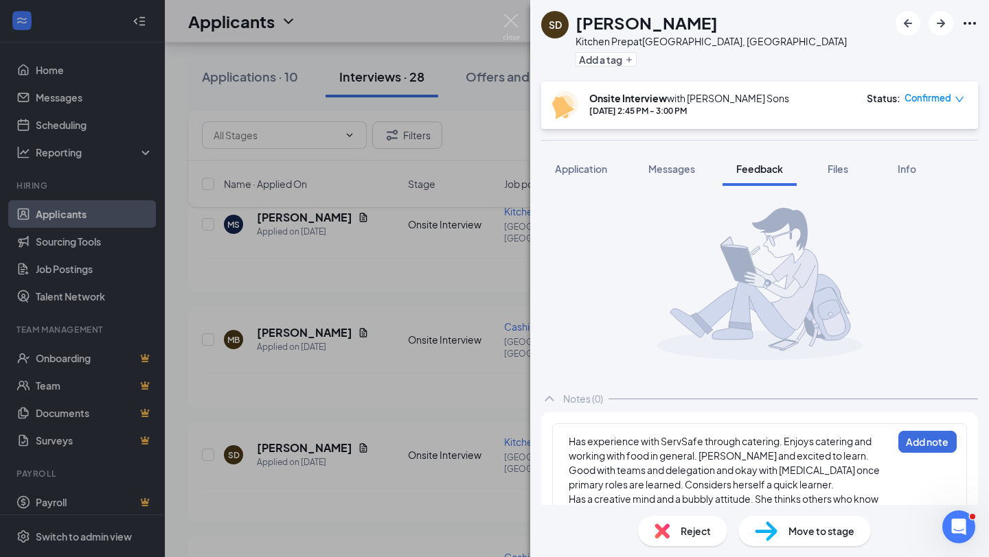
scroll to position [27, 0]
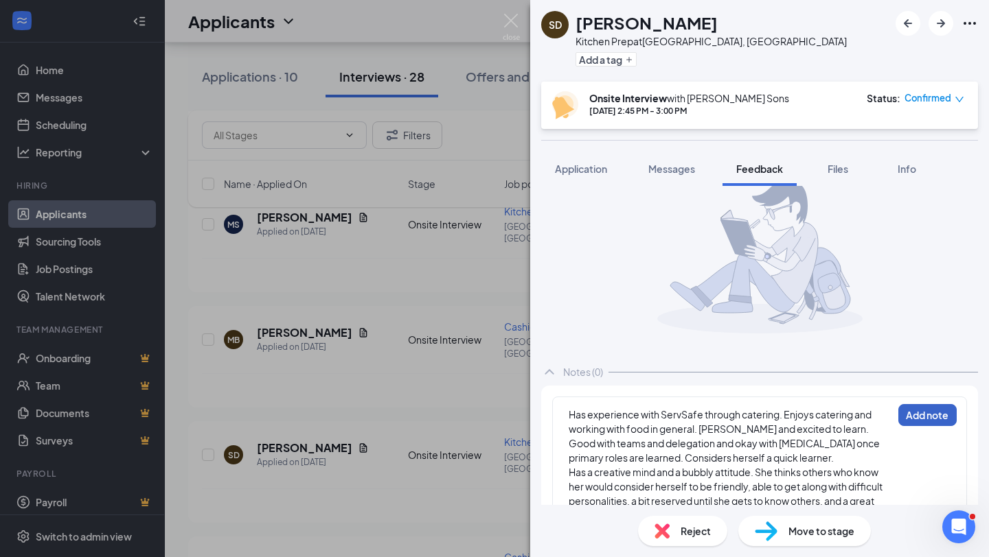
click at [932, 411] on button "Add note" at bounding box center [927, 415] width 58 height 22
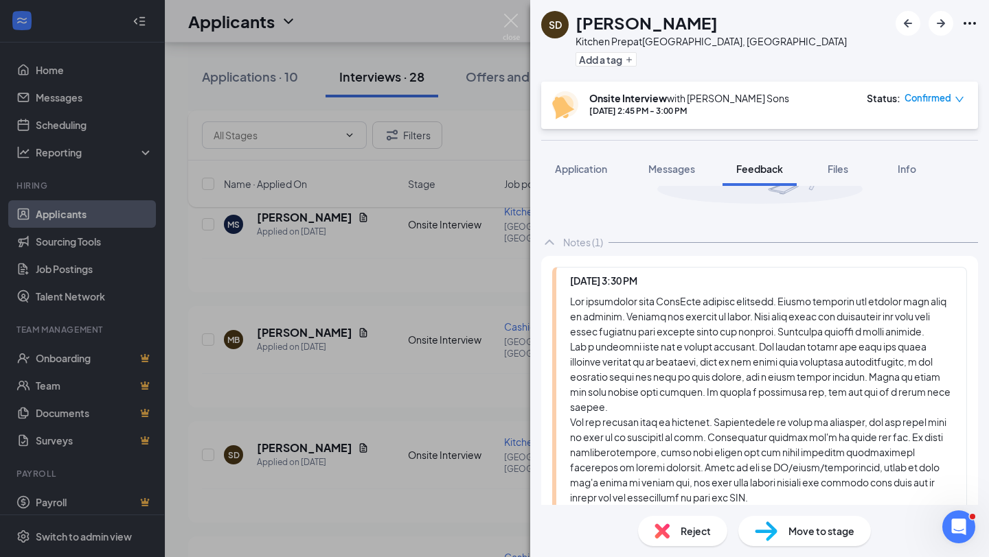
scroll to position [0, 0]
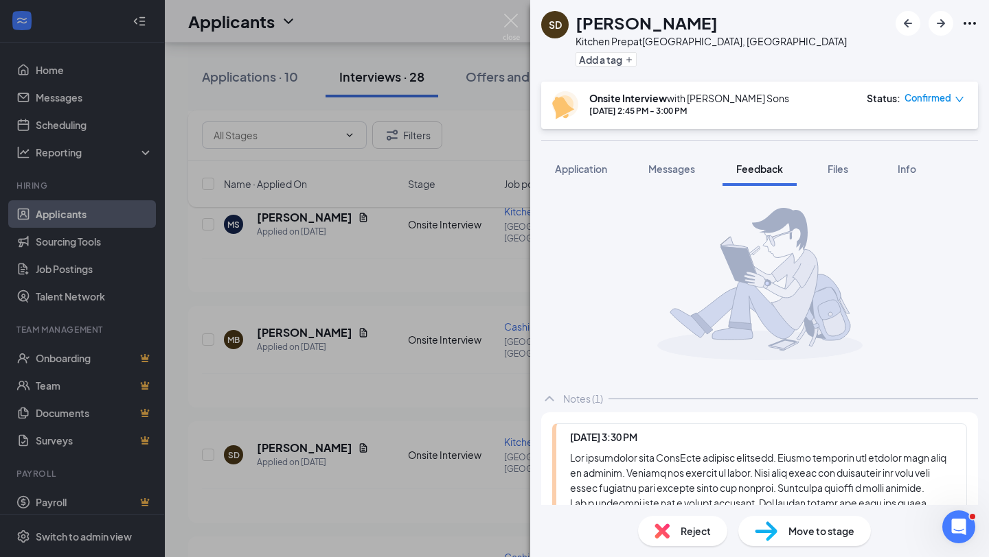
click at [424, 305] on div "SD [PERSON_NAME] Kitchen Prep at [GEOGRAPHIC_DATA], [GEOGRAPHIC_DATA] Add a tag…" at bounding box center [494, 278] width 989 height 557
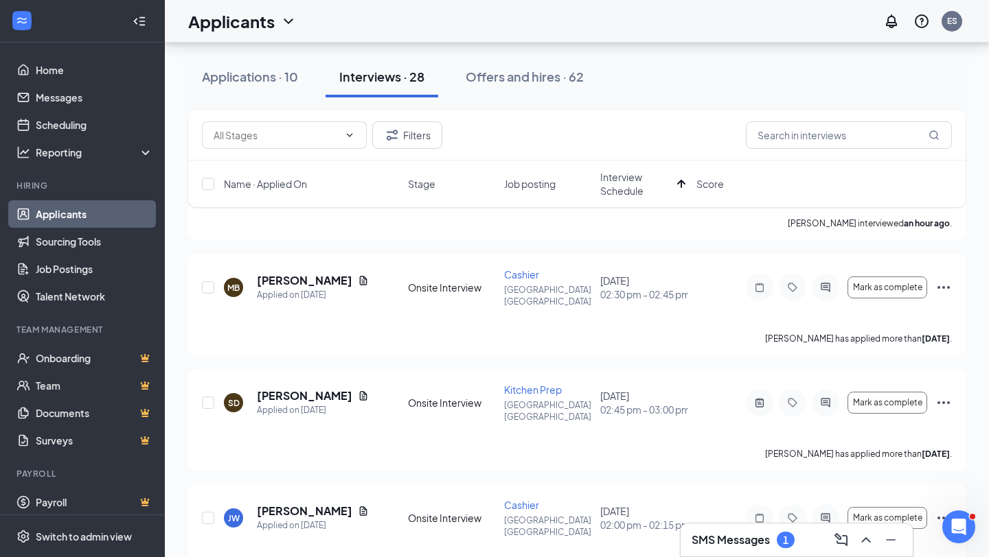
scroll to position [603, 0]
click at [895, 406] on span "Mark as complete" at bounding box center [887, 402] width 69 height 10
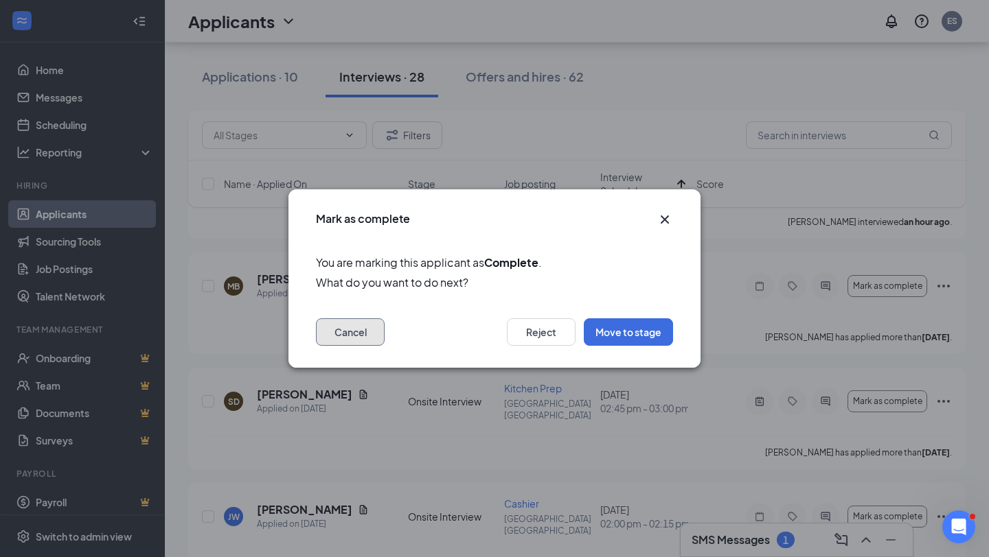
click at [365, 333] on button "Cancel" at bounding box center [350, 332] width 69 height 27
